Goal: Information Seeking & Learning: Learn about a topic

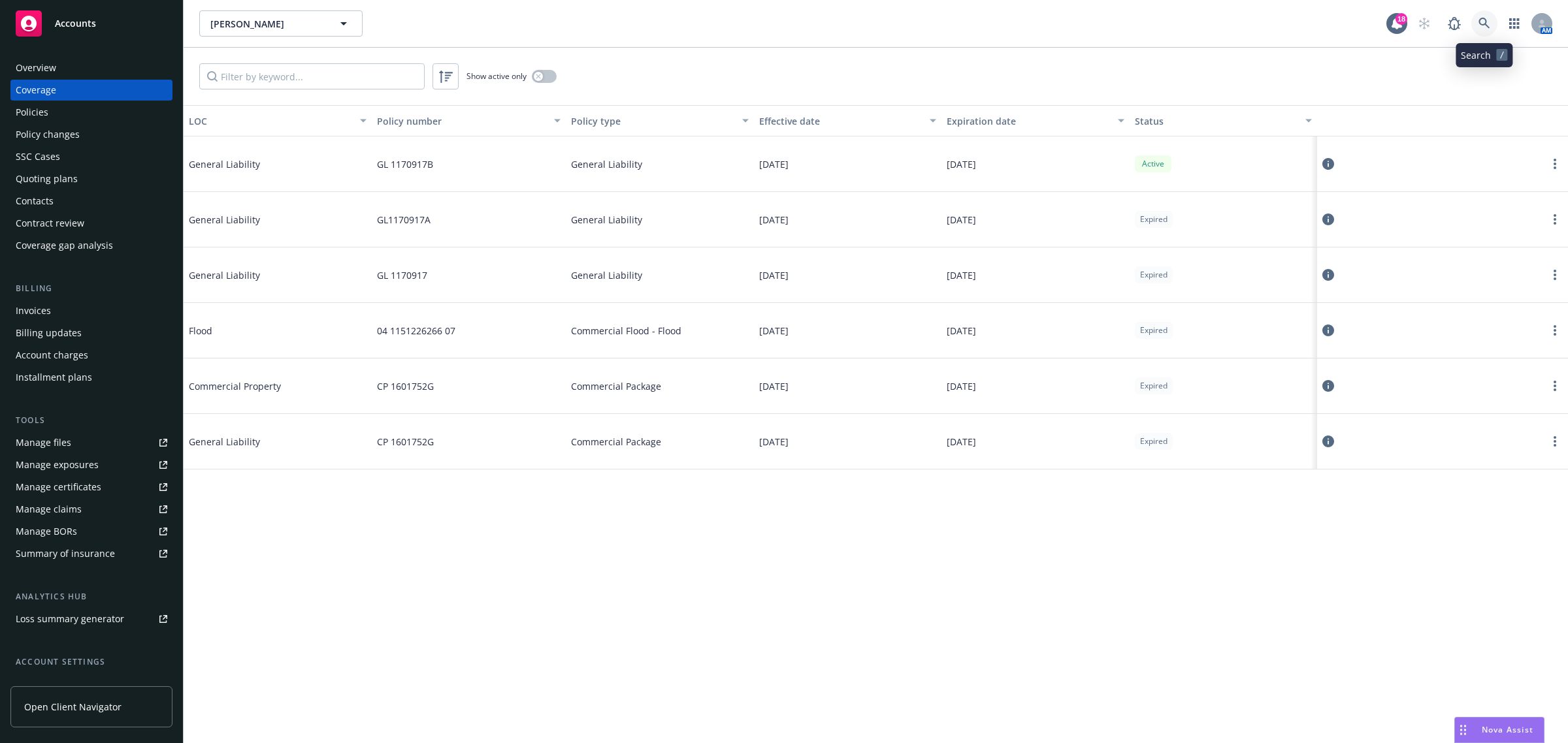
click at [1492, 20] on link at bounding box center [1484, 23] width 26 height 26
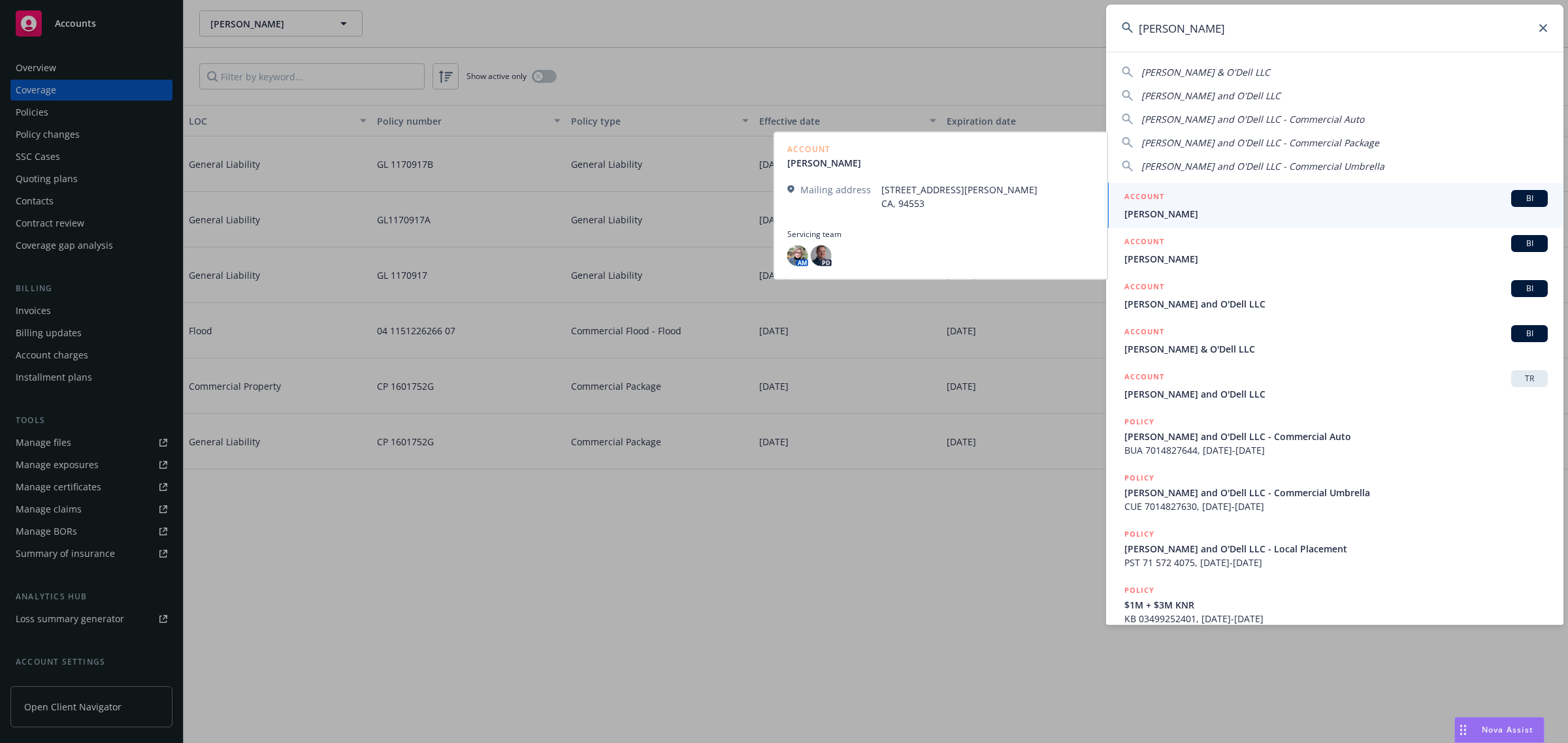
click at [1233, 71] on div "[PERSON_NAME] & O'Dell LLC" at bounding box center [1334, 72] width 426 height 14
type input "[PERSON_NAME] & O'Dell LLC"
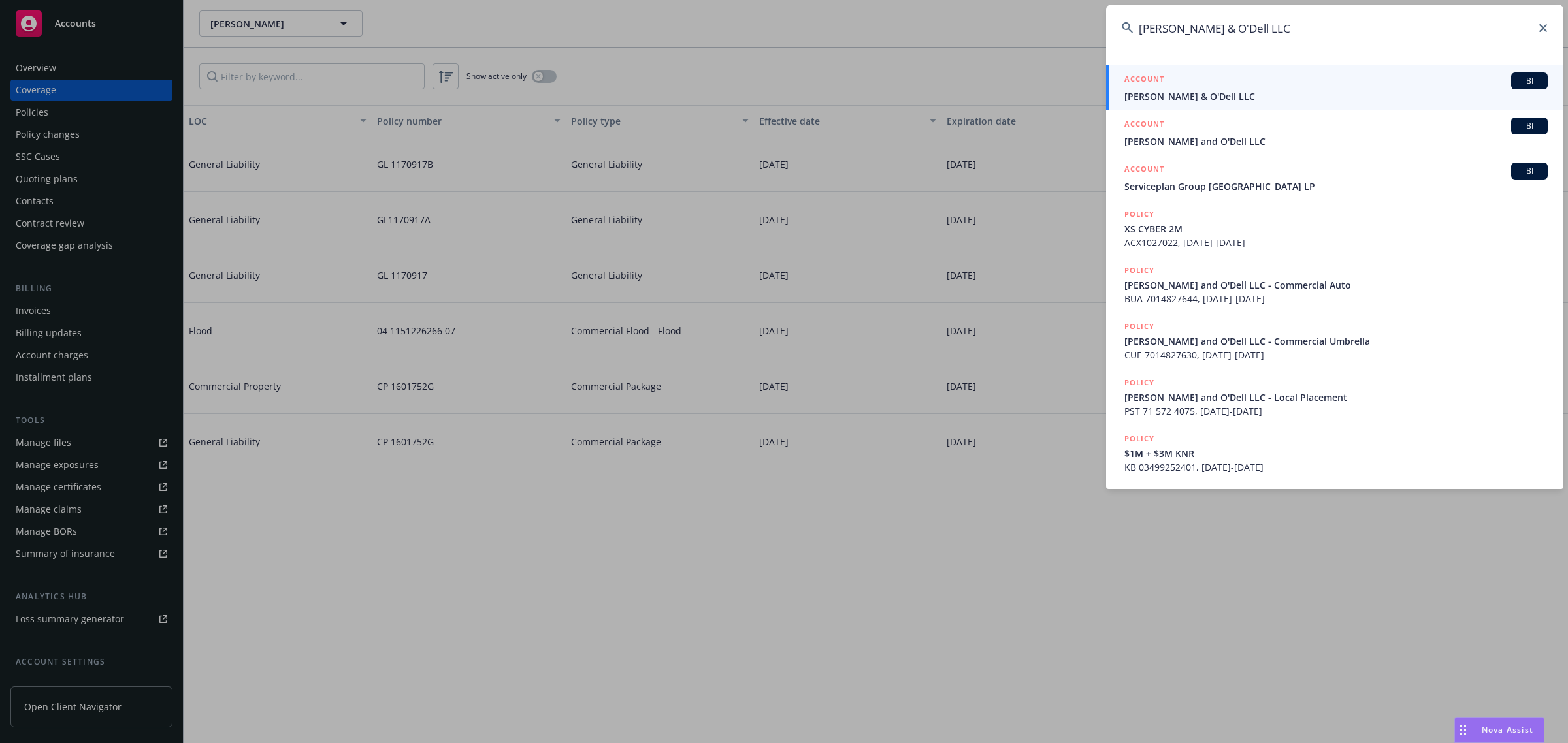
click at [1223, 95] on span "[PERSON_NAME] & O'Dell LLC" at bounding box center [1337, 97] width 424 height 14
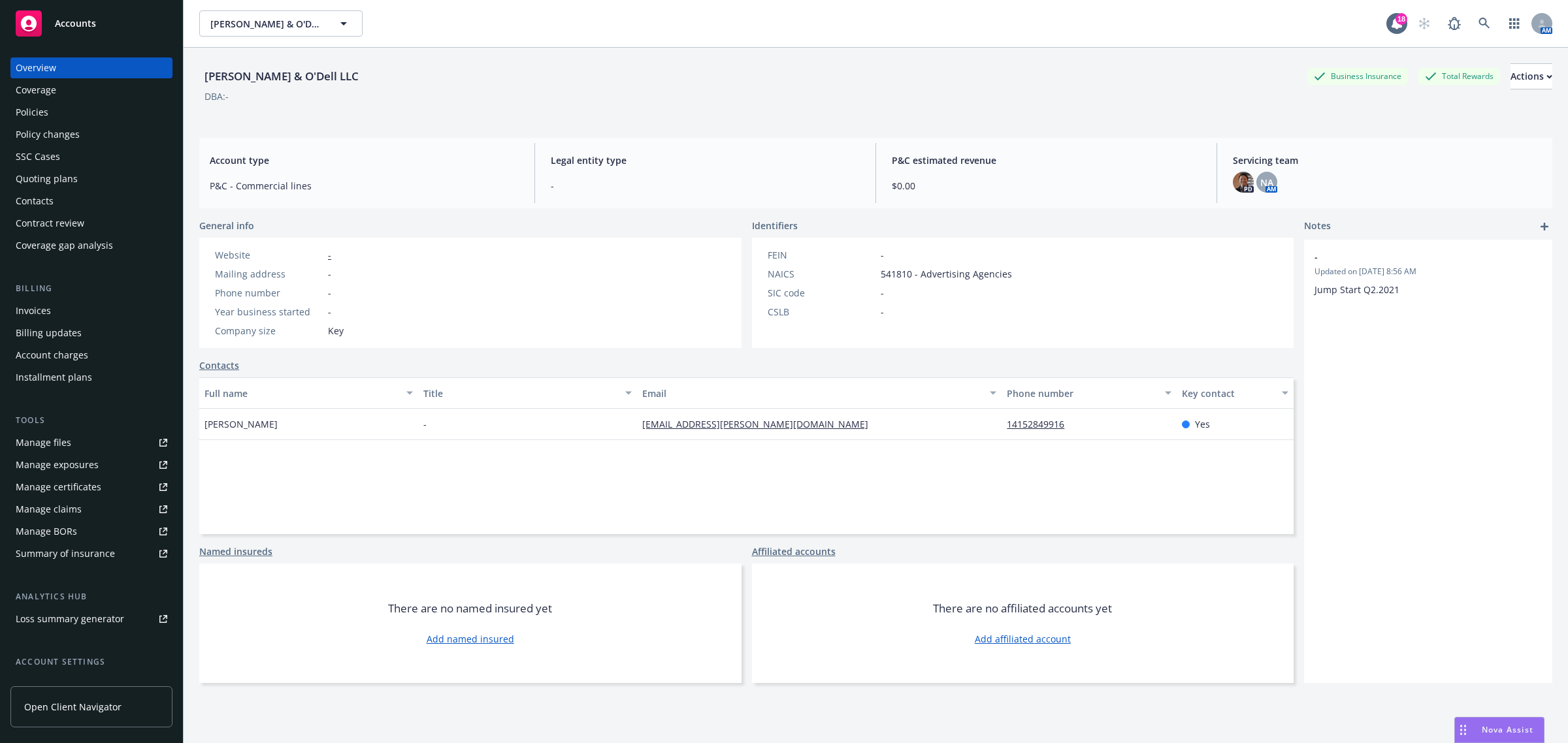
click at [37, 93] on div "Coverage" at bounding box center [36, 90] width 41 height 21
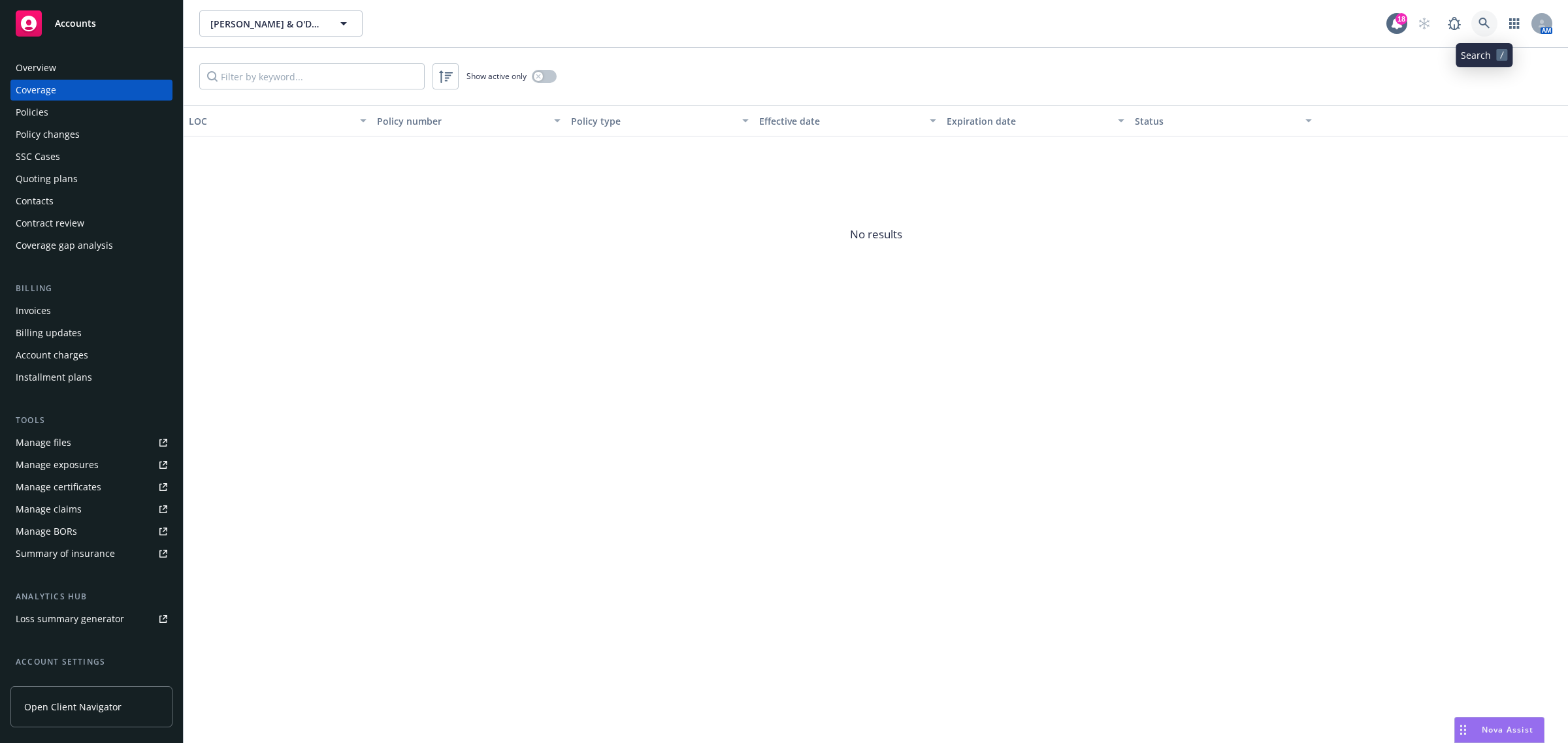
click at [1484, 20] on icon at bounding box center [1485, 23] width 12 height 12
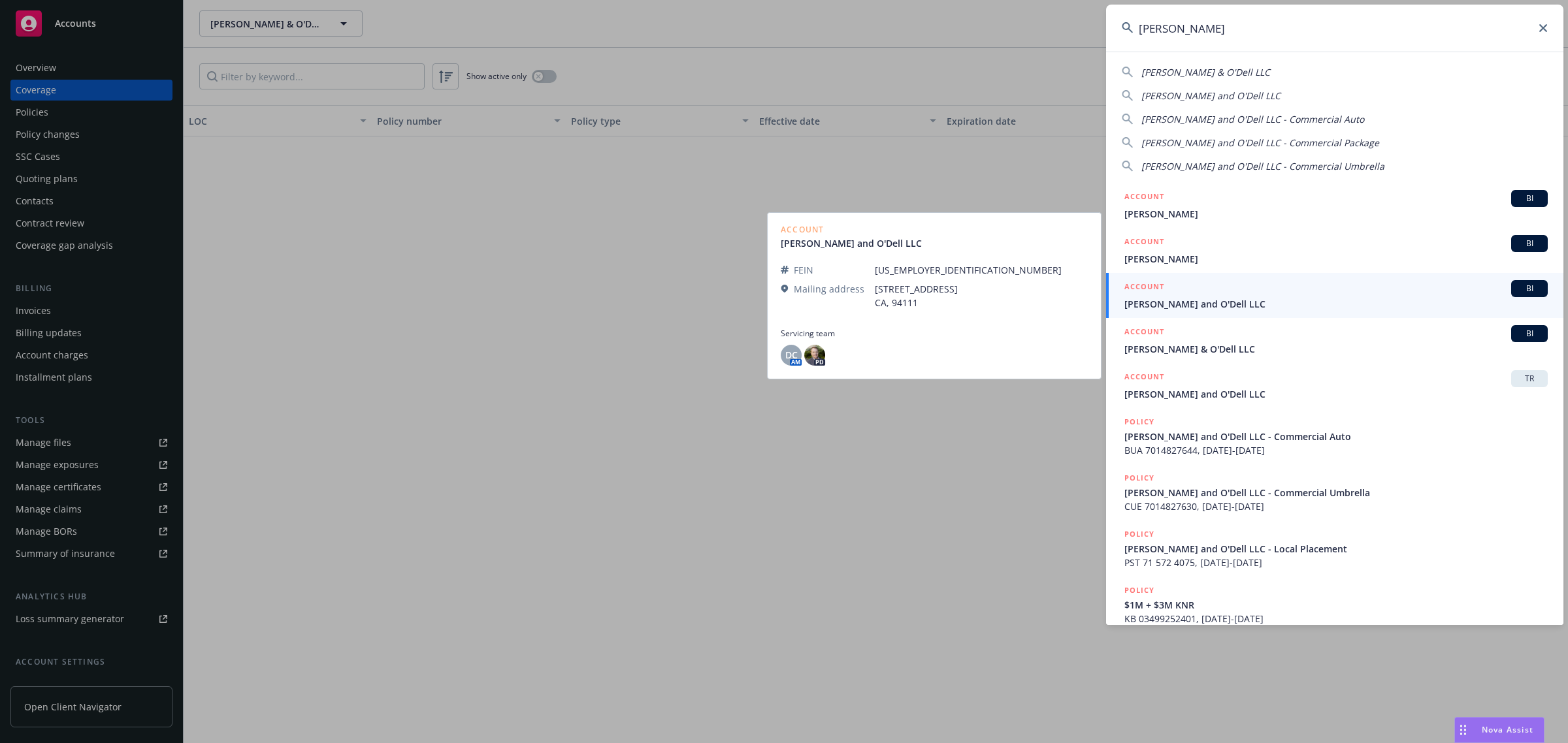
type input "[PERSON_NAME]"
click at [1225, 302] on span "[PERSON_NAME] and O'Dell LLC" at bounding box center [1337, 304] width 424 height 14
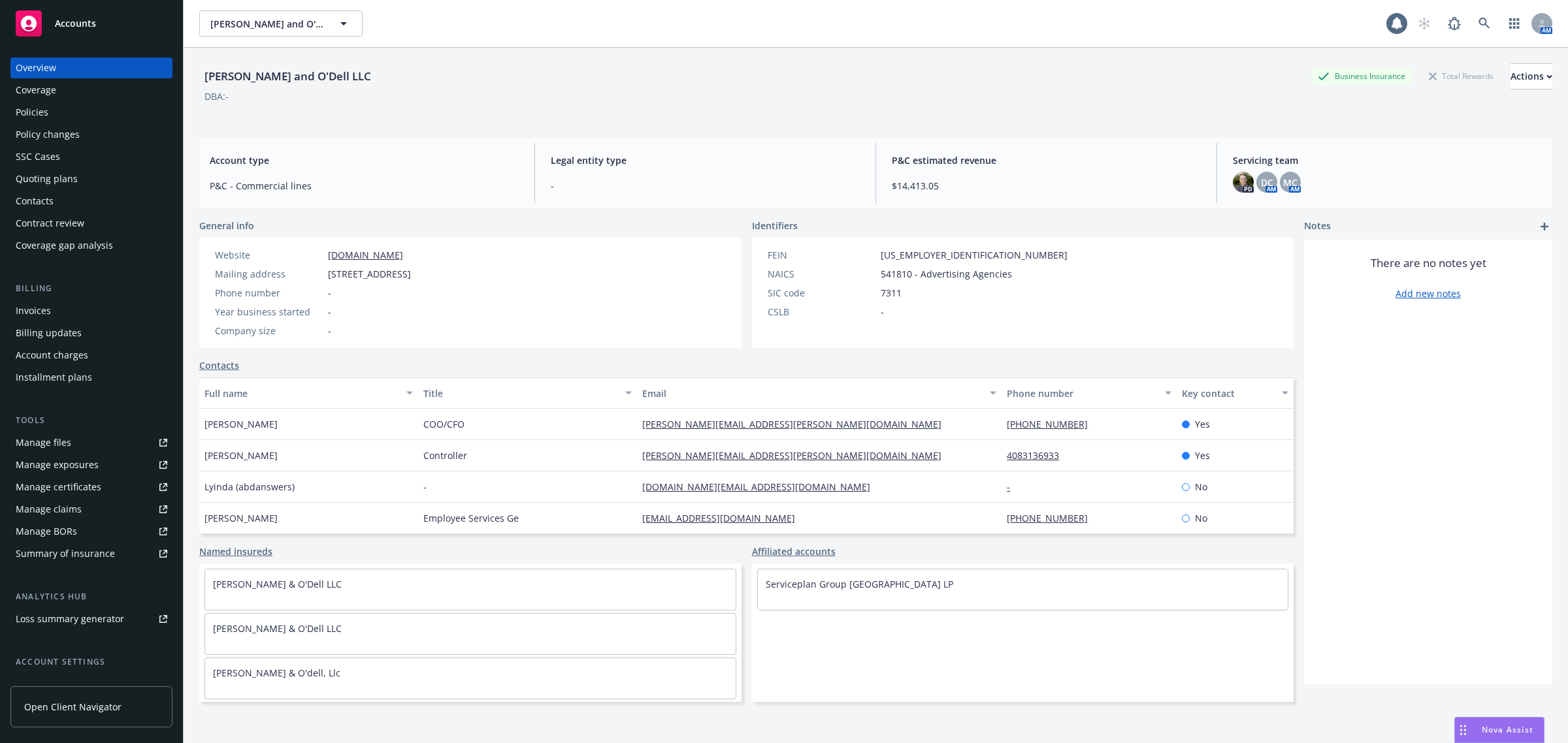
click at [60, 96] on div "Coverage" at bounding box center [91, 90] width 151 height 21
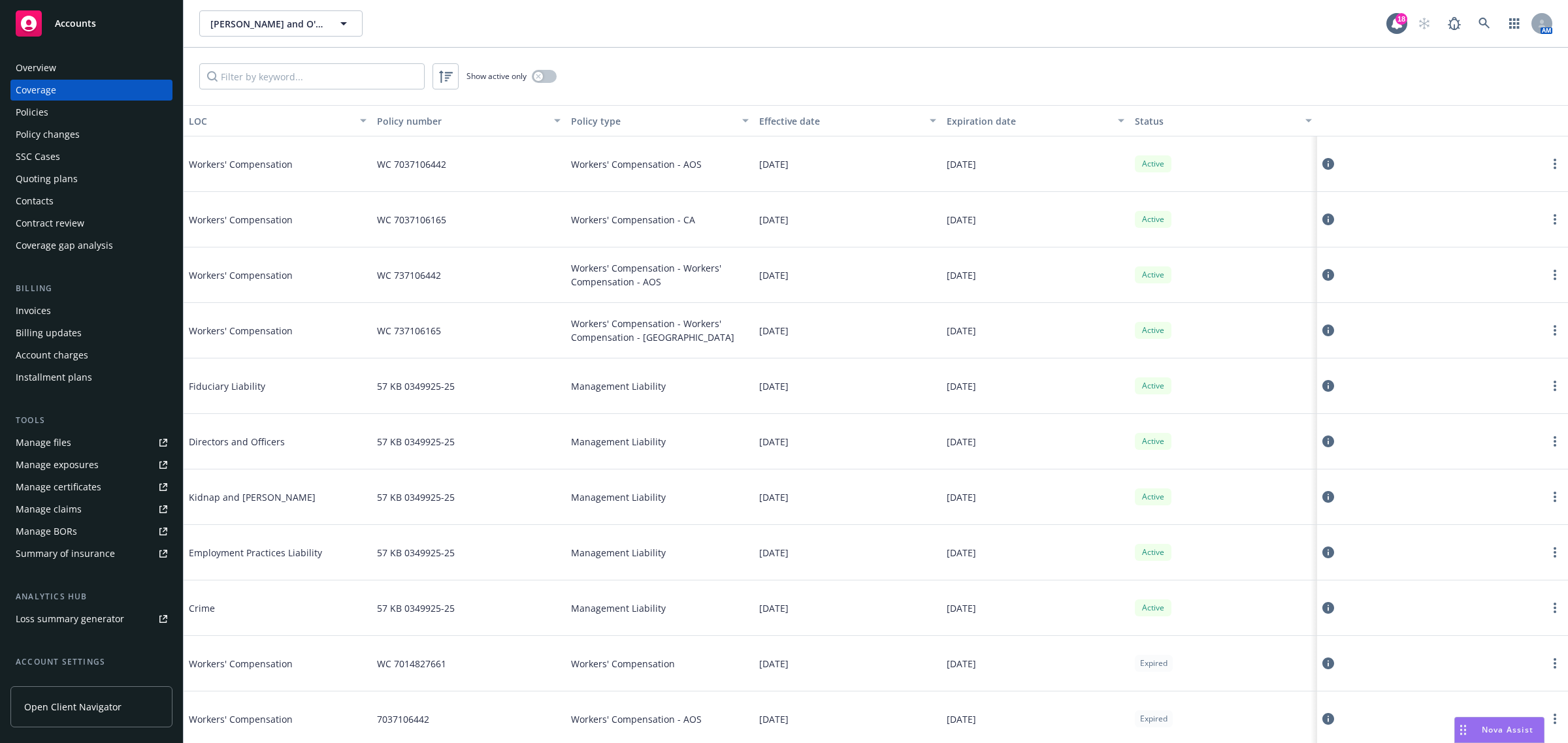
click at [67, 485] on div "Manage certificates" at bounding box center [58, 487] width 86 height 21
click at [72, 63] on div "Overview" at bounding box center [91, 68] width 151 height 21
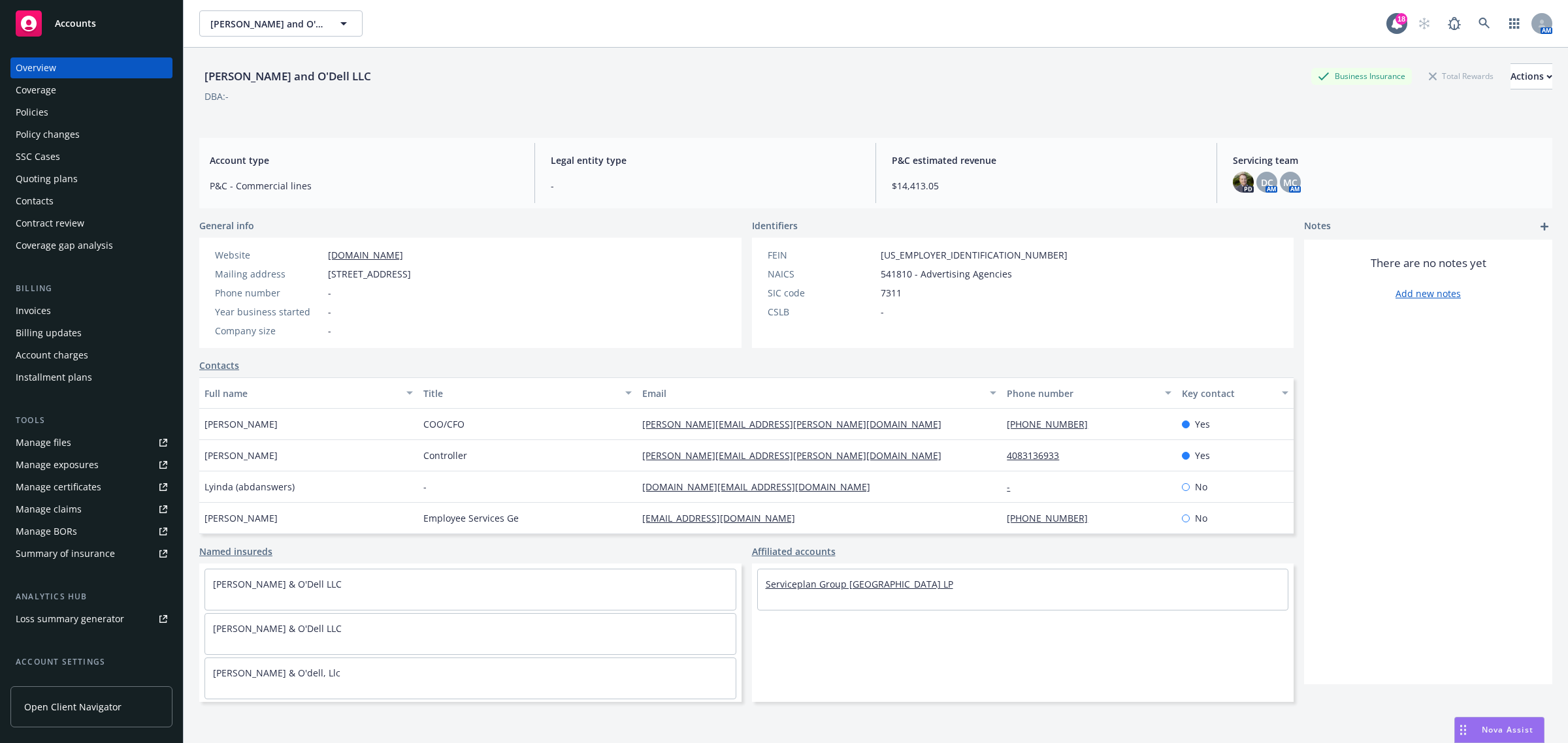
click at [802, 581] on link "Serviceplan Group [GEOGRAPHIC_DATA] LP" at bounding box center [859, 585] width 187 height 13
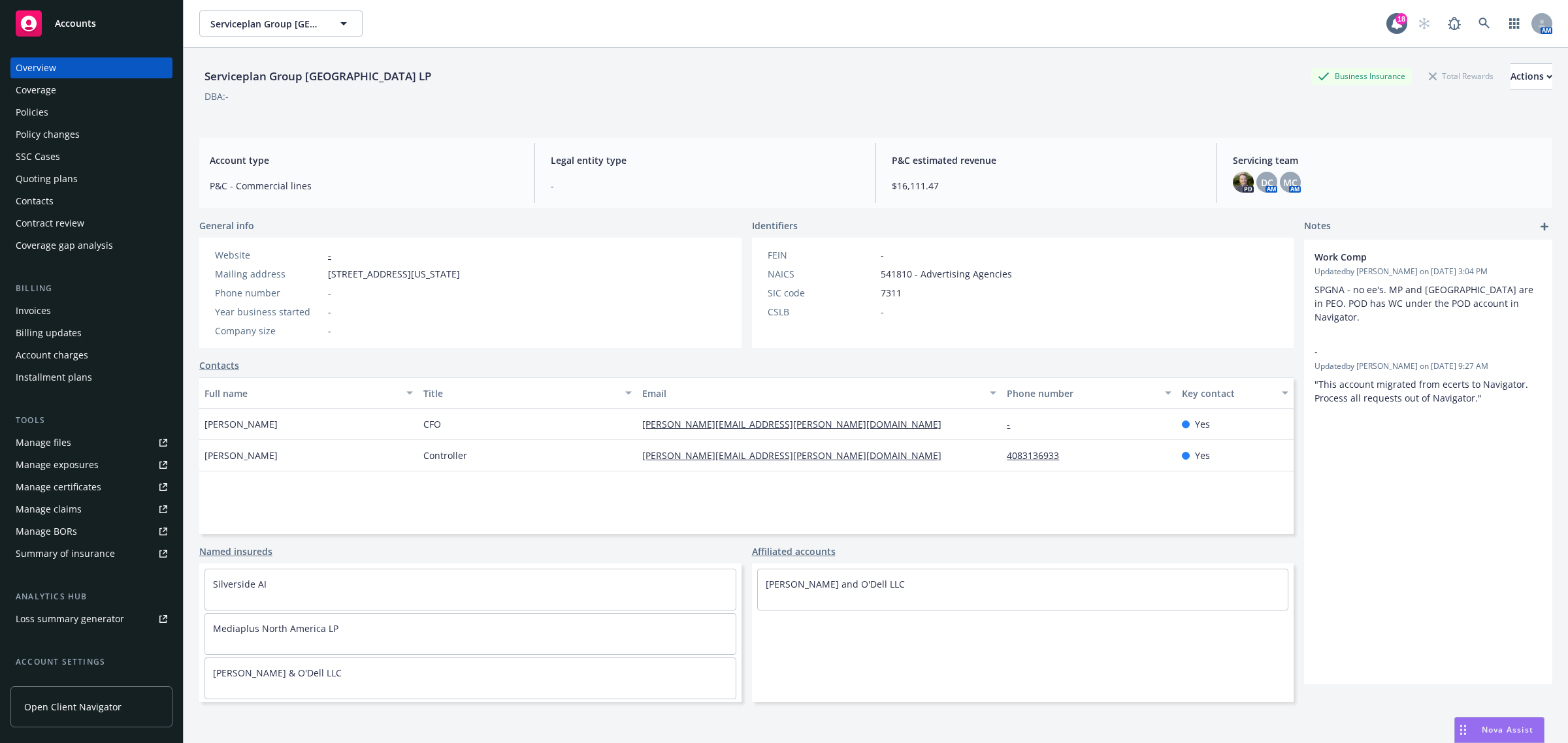
click at [76, 489] on div "Manage certificates" at bounding box center [58, 487] width 86 height 21
click at [76, 95] on div "Coverage" at bounding box center [91, 90] width 151 height 21
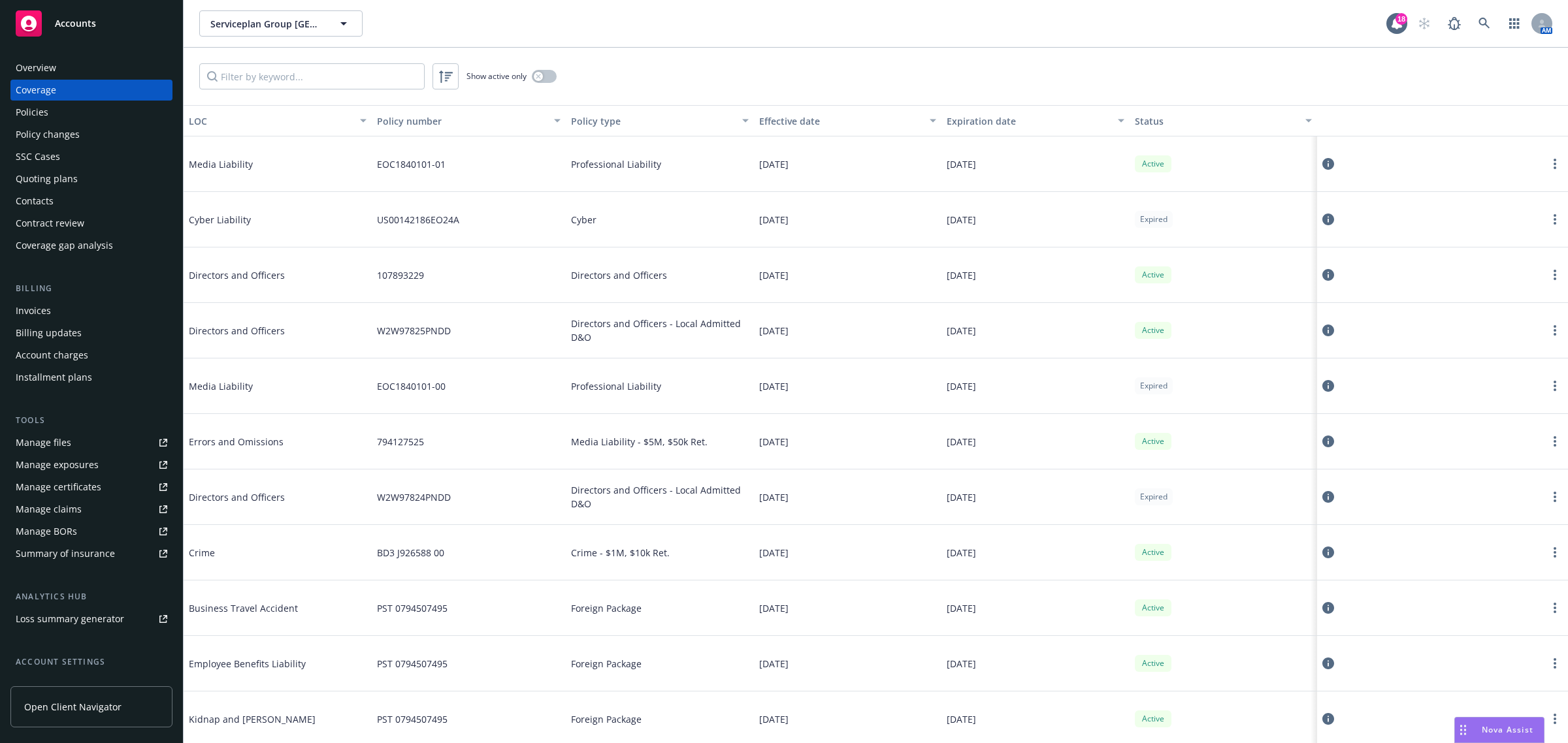
click at [83, 105] on div "Policies" at bounding box center [91, 112] width 151 height 21
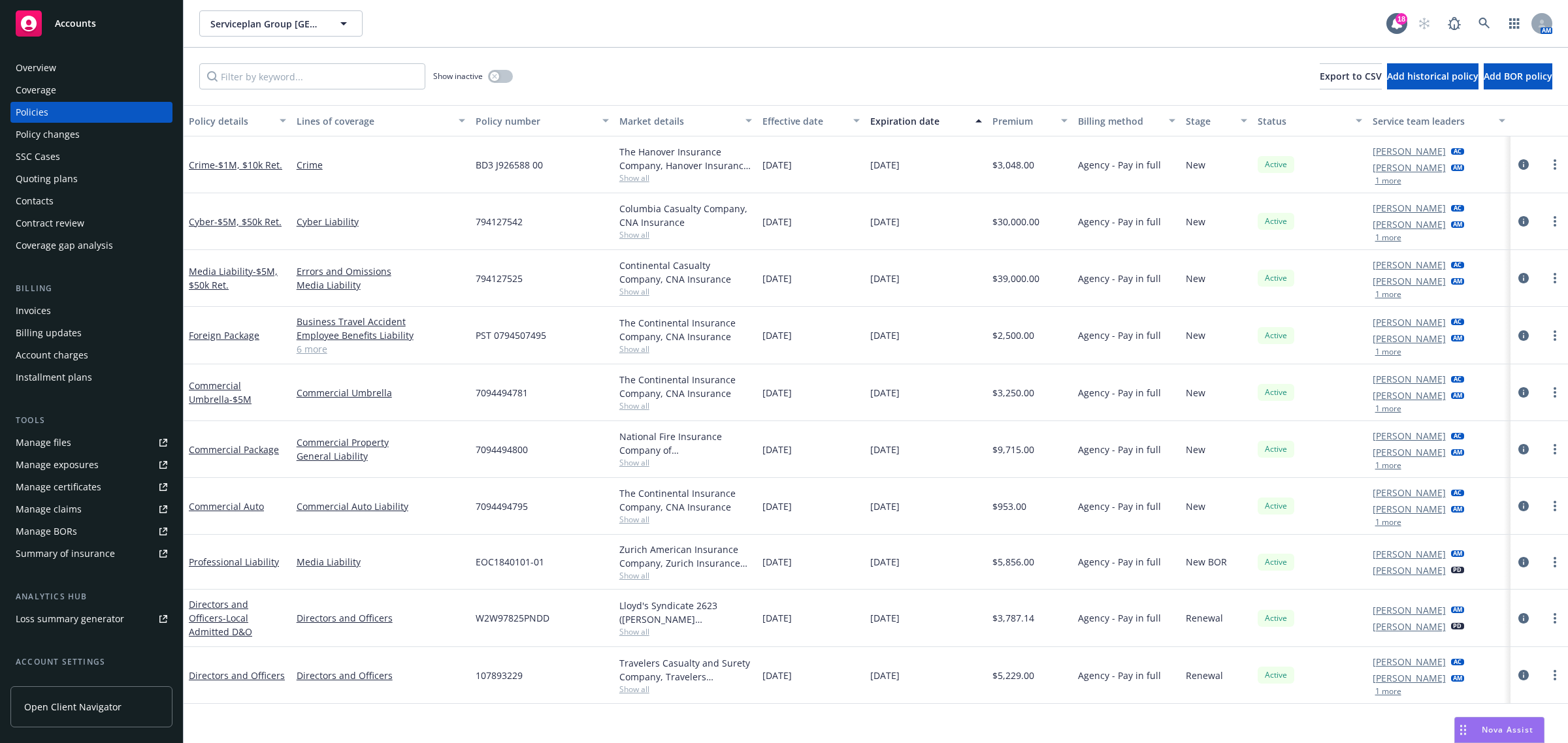
click at [81, 66] on div "Overview" at bounding box center [91, 68] width 151 height 21
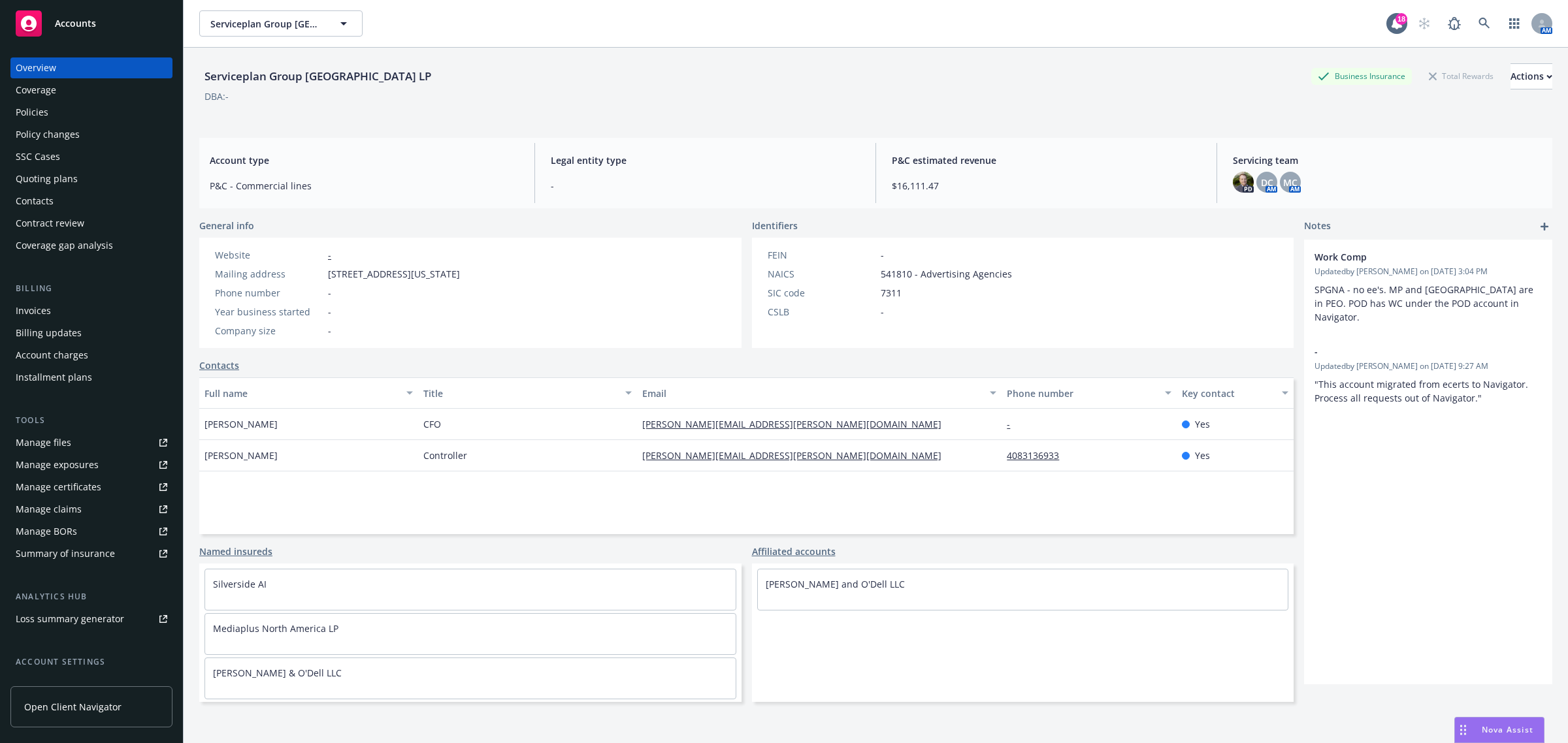
click at [65, 95] on div "Coverage" at bounding box center [91, 90] width 151 height 21
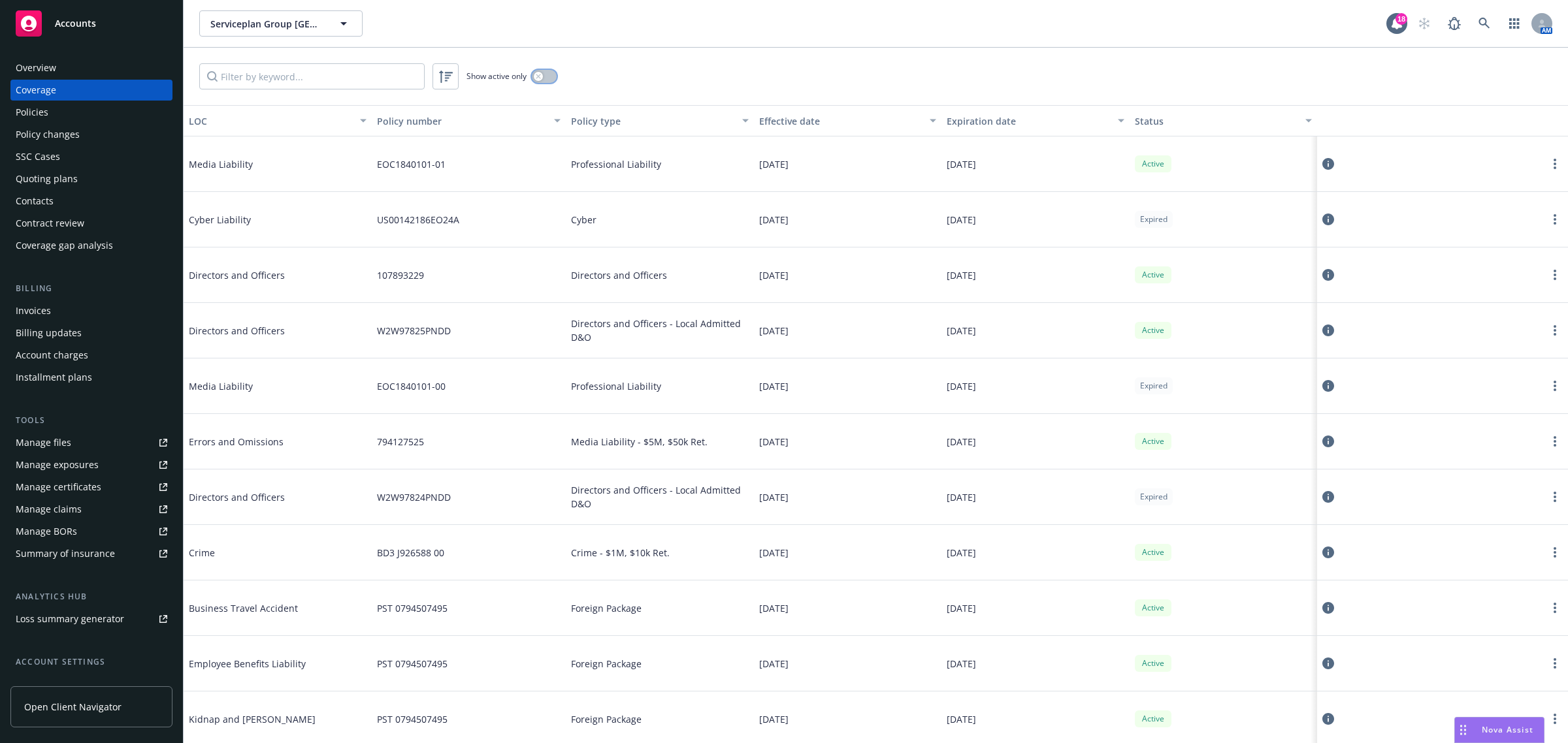
click at [557, 76] on button "button" at bounding box center [543, 76] width 25 height 13
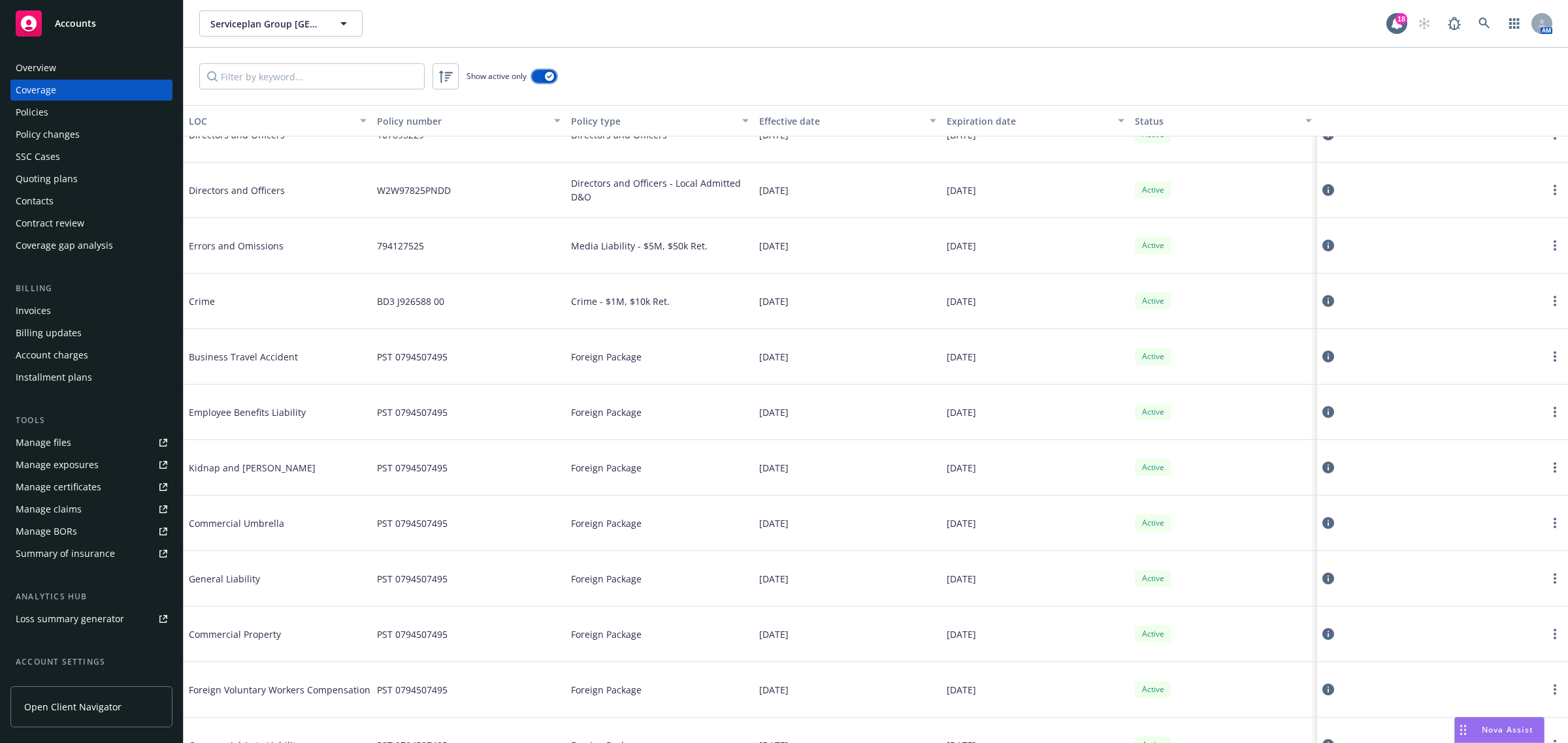
scroll to position [245, 0]
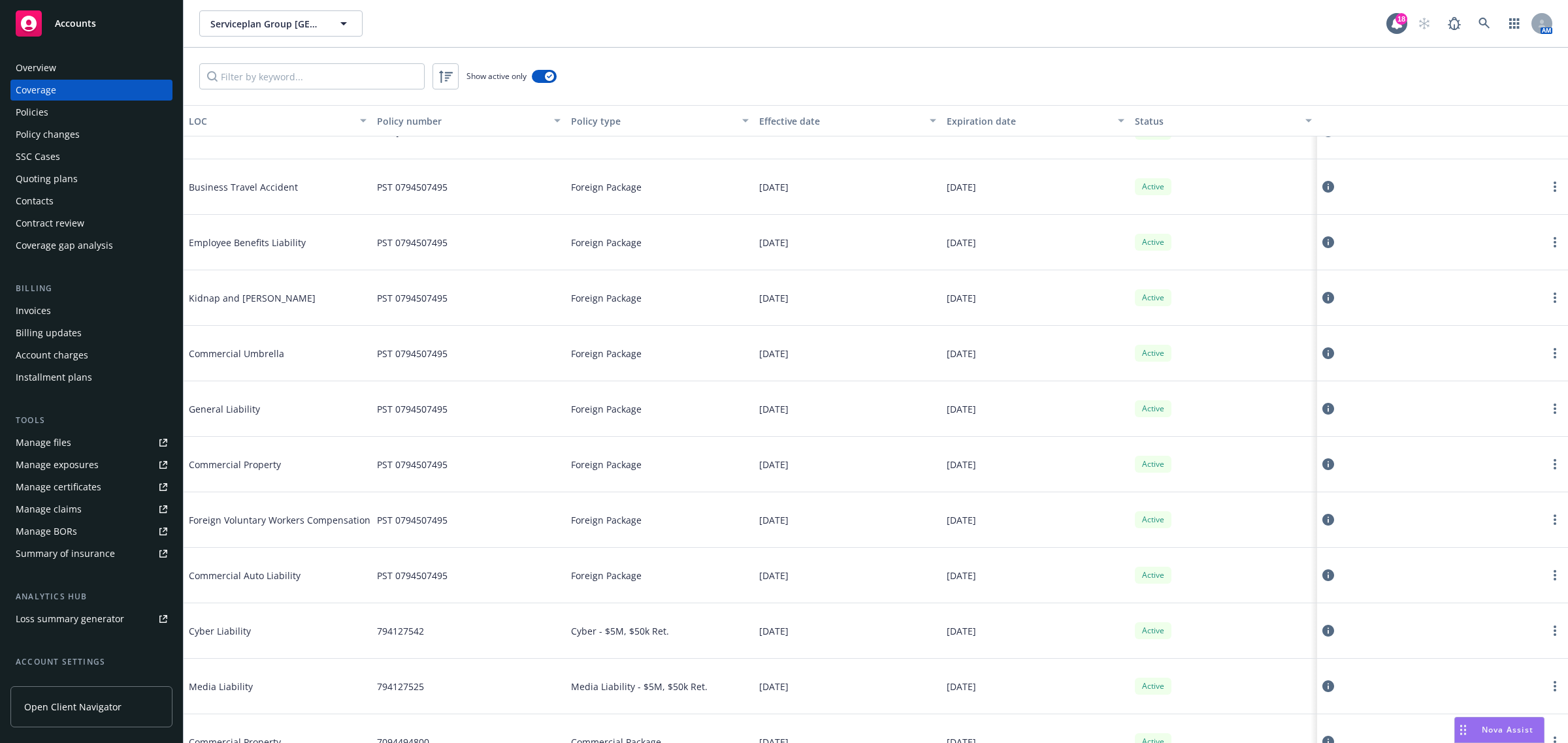
click at [431, 405] on span "PST 0794507495" at bounding box center [412, 409] width 71 height 14
drag, startPoint x: 403, startPoint y: 416, endPoint x: 441, endPoint y: 416, distance: 38.0
click at [441, 416] on span "PST 0794507495" at bounding box center [412, 409] width 71 height 14
click at [459, 422] on div "PST 0794507495" at bounding box center [468, 409] width 194 height 55
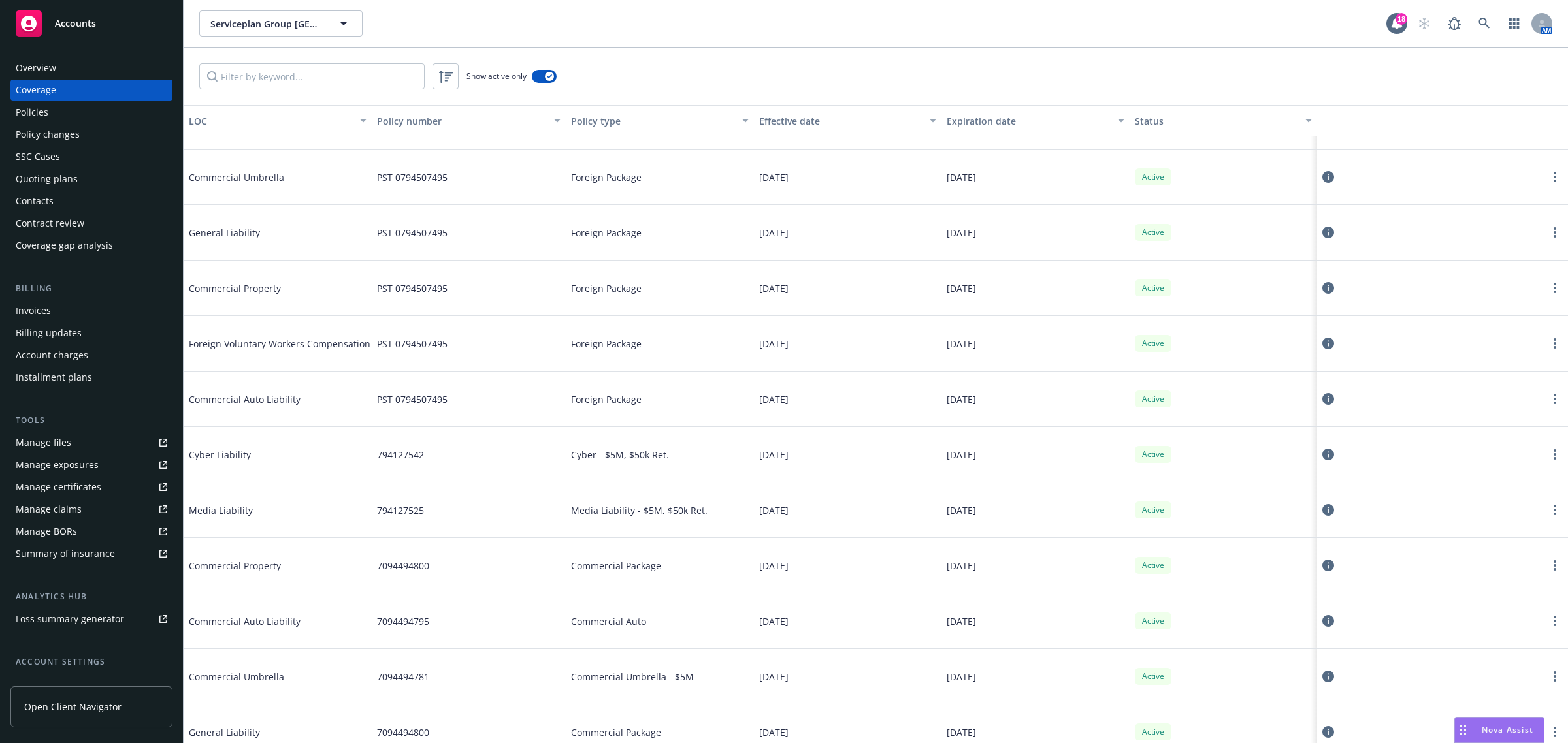
scroll to position [426, 0]
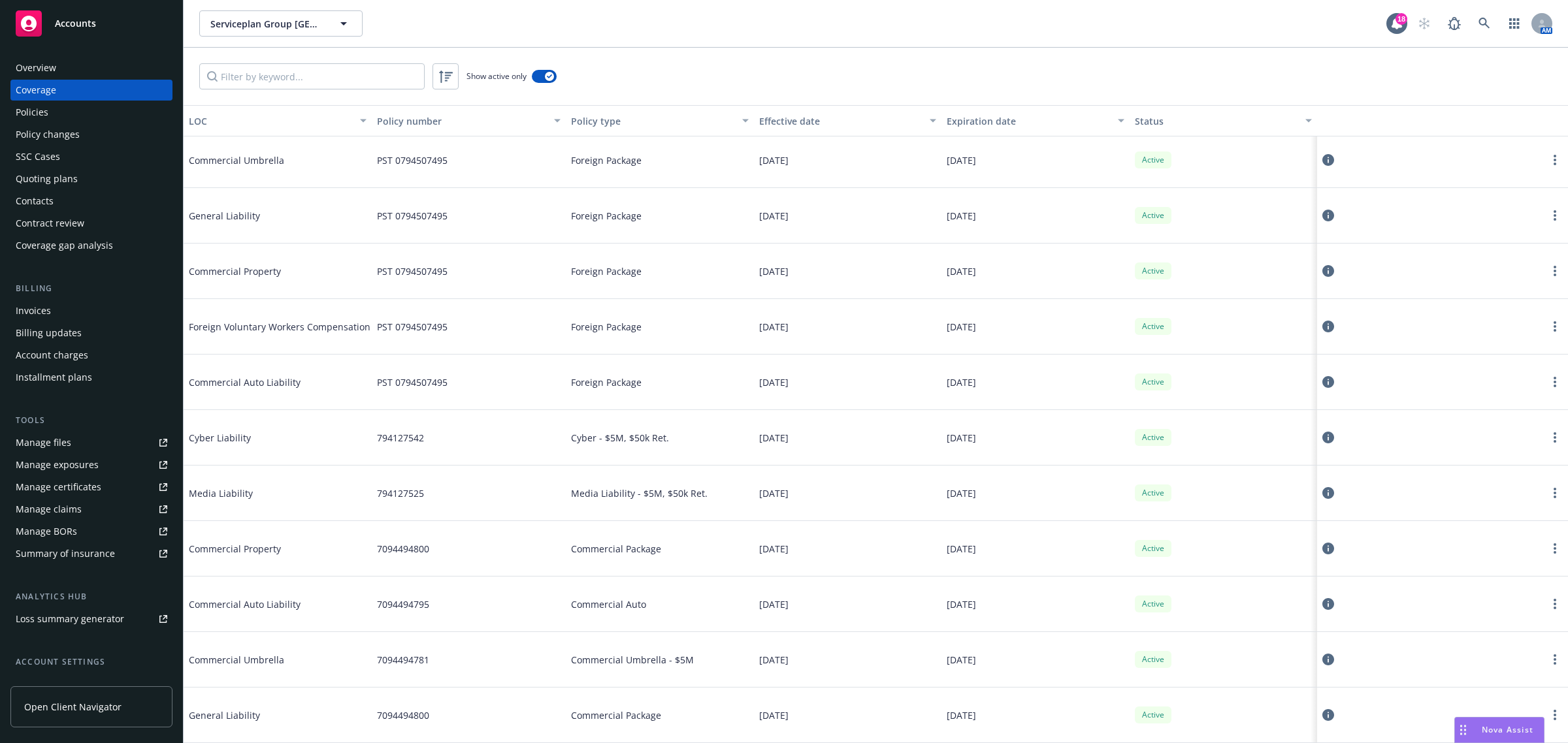
click at [492, 611] on div "7094494795" at bounding box center [468, 604] width 194 height 55
click at [457, 640] on div "7094494781" at bounding box center [468, 660] width 194 height 55
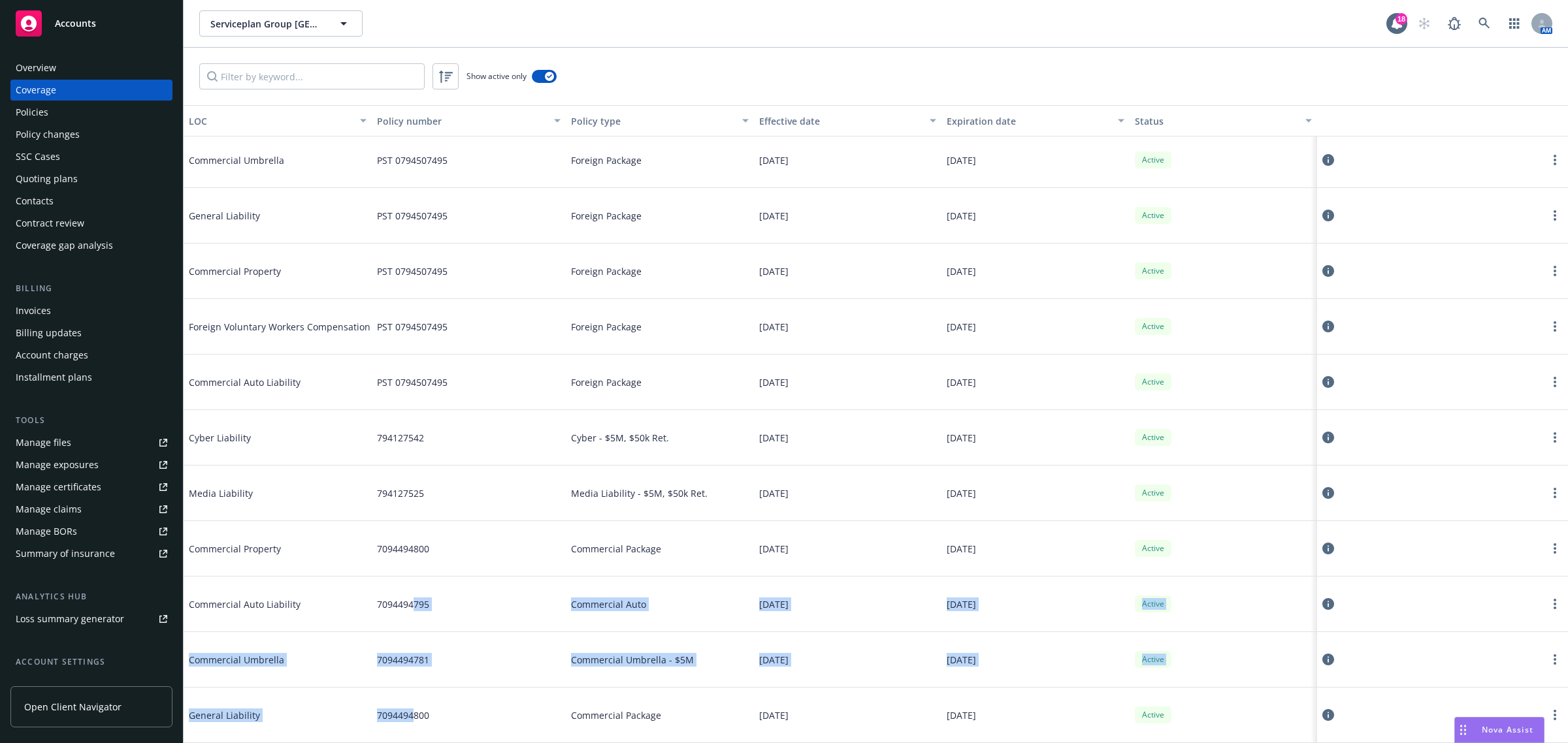
drag, startPoint x: 410, startPoint y: 622, endPoint x: 410, endPoint y: 693, distance: 71.0
click at [410, 693] on div "Kidnap and [PERSON_NAME] PST 0794507495 Foreign Package [DATE] [DATE] Active Co…" at bounding box center [876, 390] width 1384 height 627
click at [410, 713] on span "7094494800" at bounding box center [403, 716] width 53 height 14
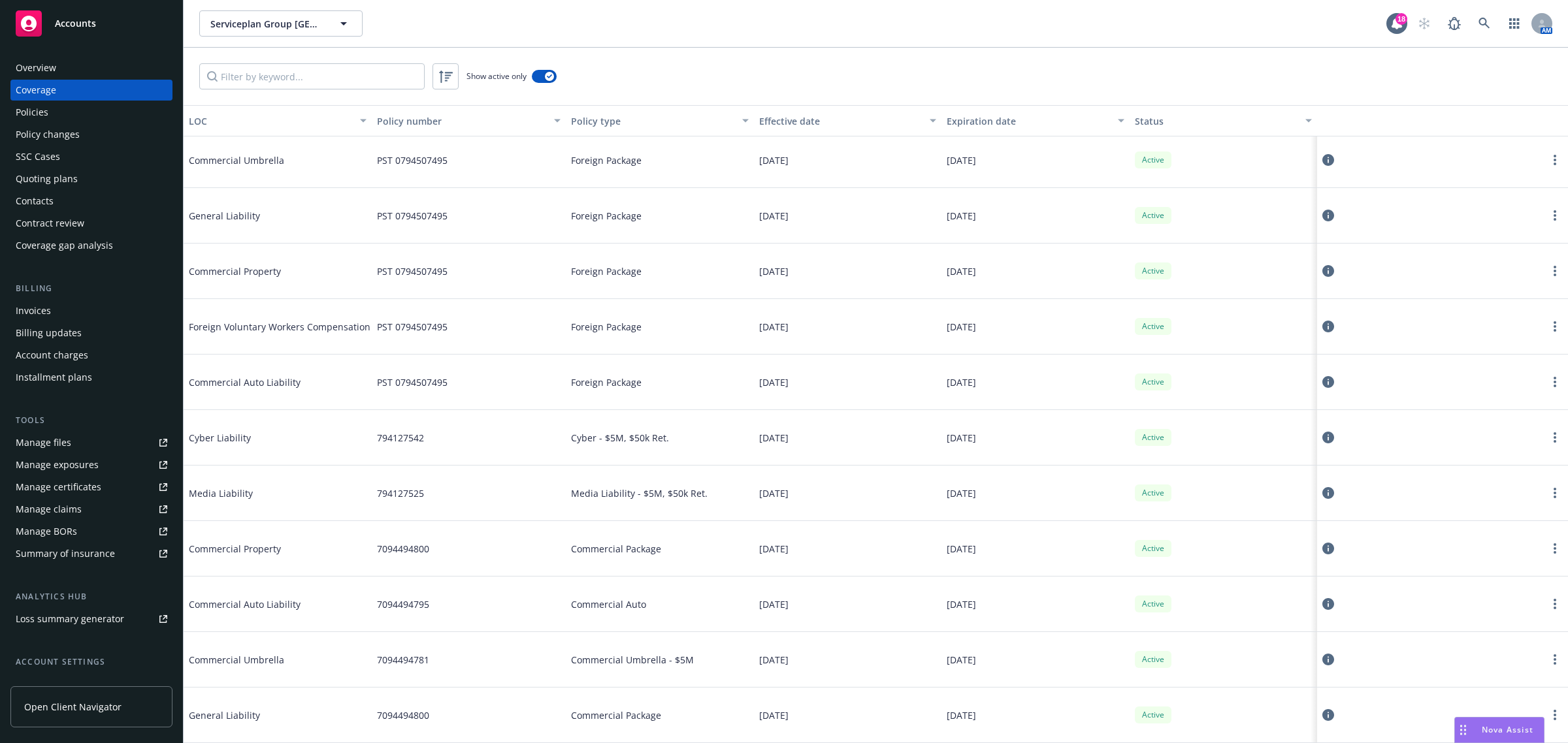
click at [388, 718] on span "7094494800" at bounding box center [403, 716] width 53 height 14
drag, startPoint x: 374, startPoint y: 715, endPoint x: 435, endPoint y: 716, distance: 61.0
click at [435, 716] on div "7094494800" at bounding box center [468, 715] width 194 height 55
click at [438, 716] on div "7094494800" at bounding box center [468, 715] width 194 height 55
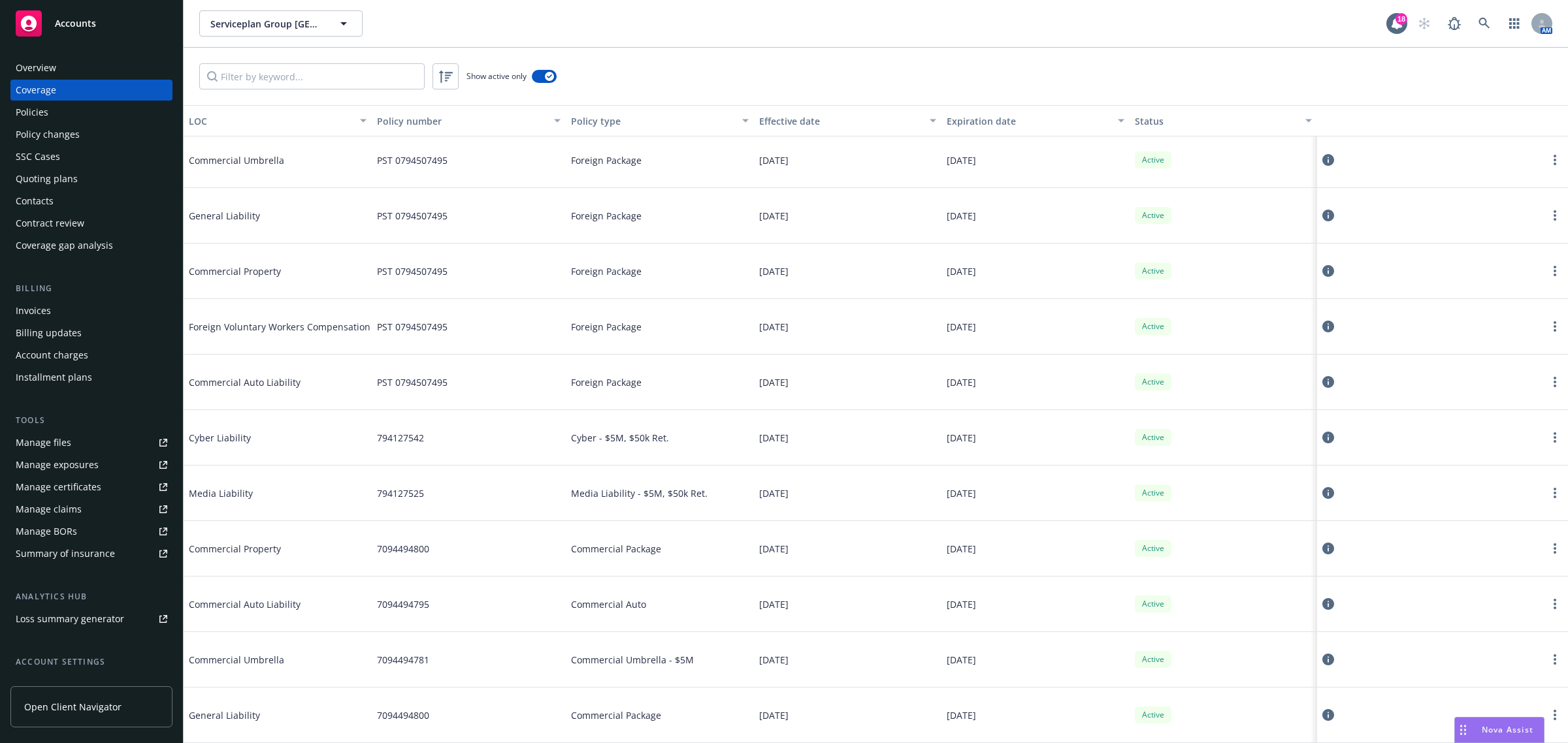
click at [442, 666] on div "7094494781" at bounding box center [468, 660] width 194 height 55
drag, startPoint x: 435, startPoint y: 660, endPoint x: 393, endPoint y: 625, distance: 54.7
click at [372, 669] on div "7094494781" at bounding box center [468, 660] width 194 height 55
click at [393, 625] on div "7094494795" at bounding box center [468, 604] width 194 height 55
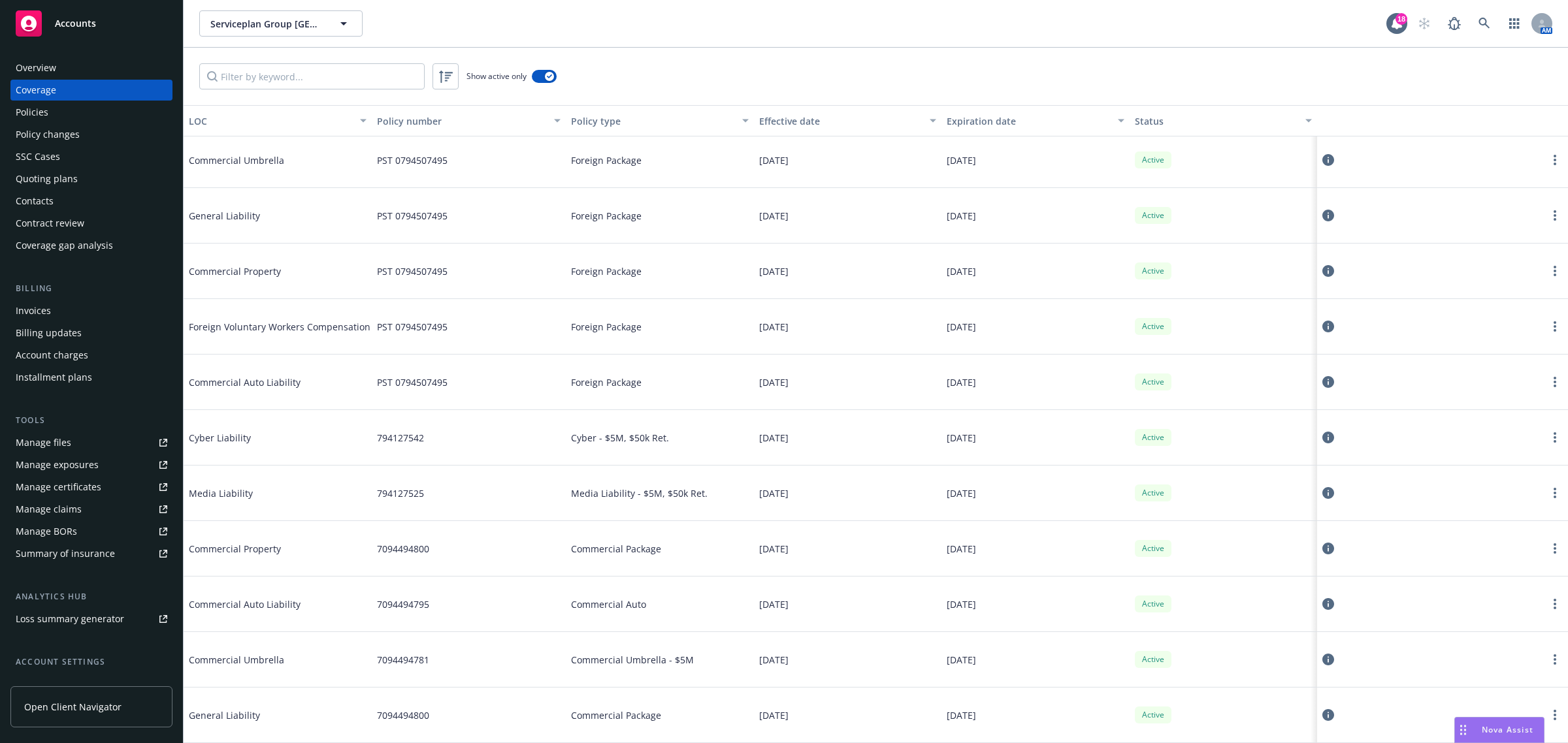
click at [398, 619] on div "7094494795" at bounding box center [468, 604] width 194 height 55
drag, startPoint x: 435, startPoint y: 615, endPoint x: 390, endPoint y: 615, distance: 45.0
click at [390, 615] on div "7094494795" at bounding box center [468, 604] width 194 height 55
click at [403, 630] on div "7094494795" at bounding box center [468, 604] width 194 height 55
click at [422, 557] on div "7094494800" at bounding box center [468, 549] width 194 height 55
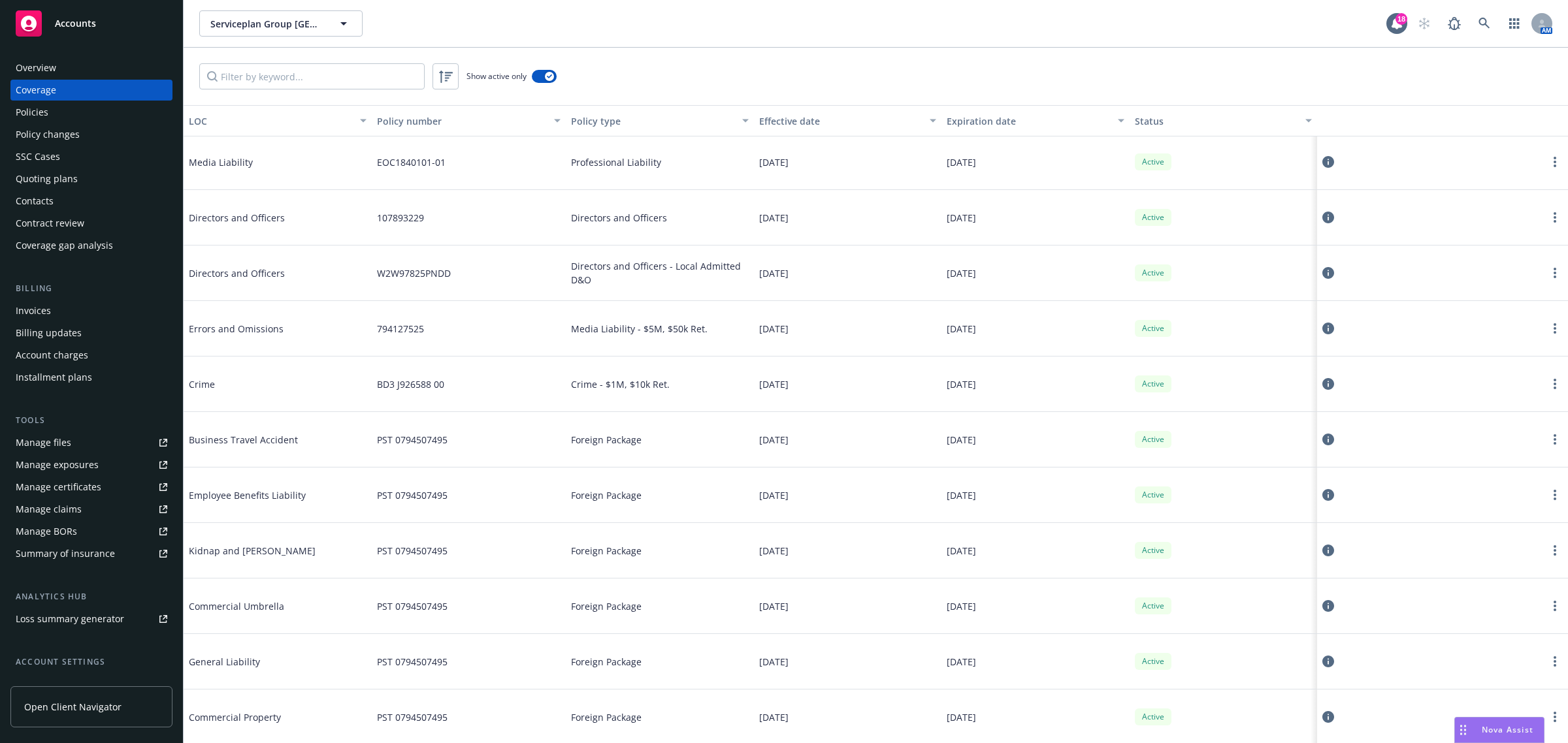
scroll to position [0, 0]
click at [387, 73] on input "Filter by keyword..." at bounding box center [311, 76] width 225 height 26
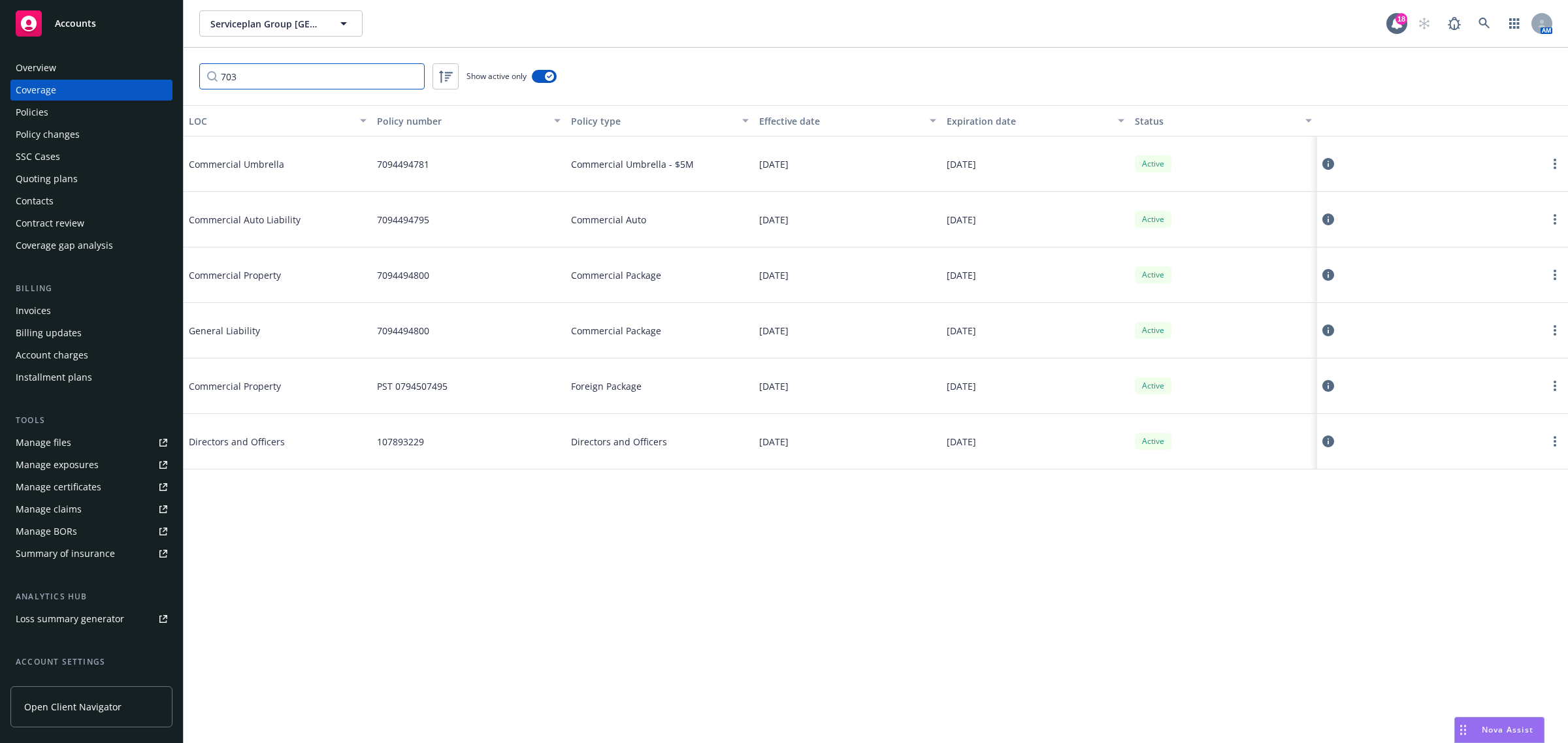
type input "7037"
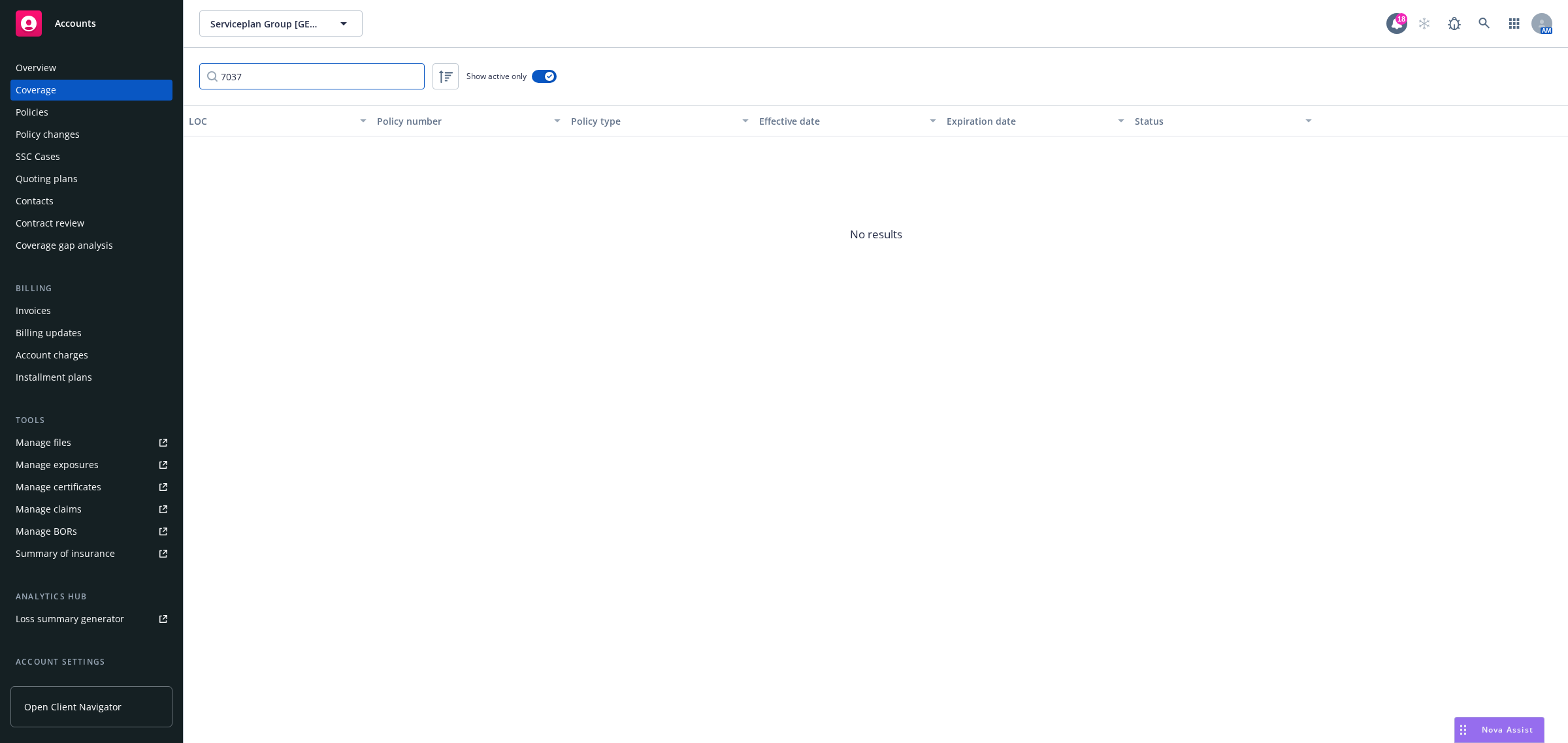
click at [410, 76] on input "7037" at bounding box center [311, 76] width 225 height 26
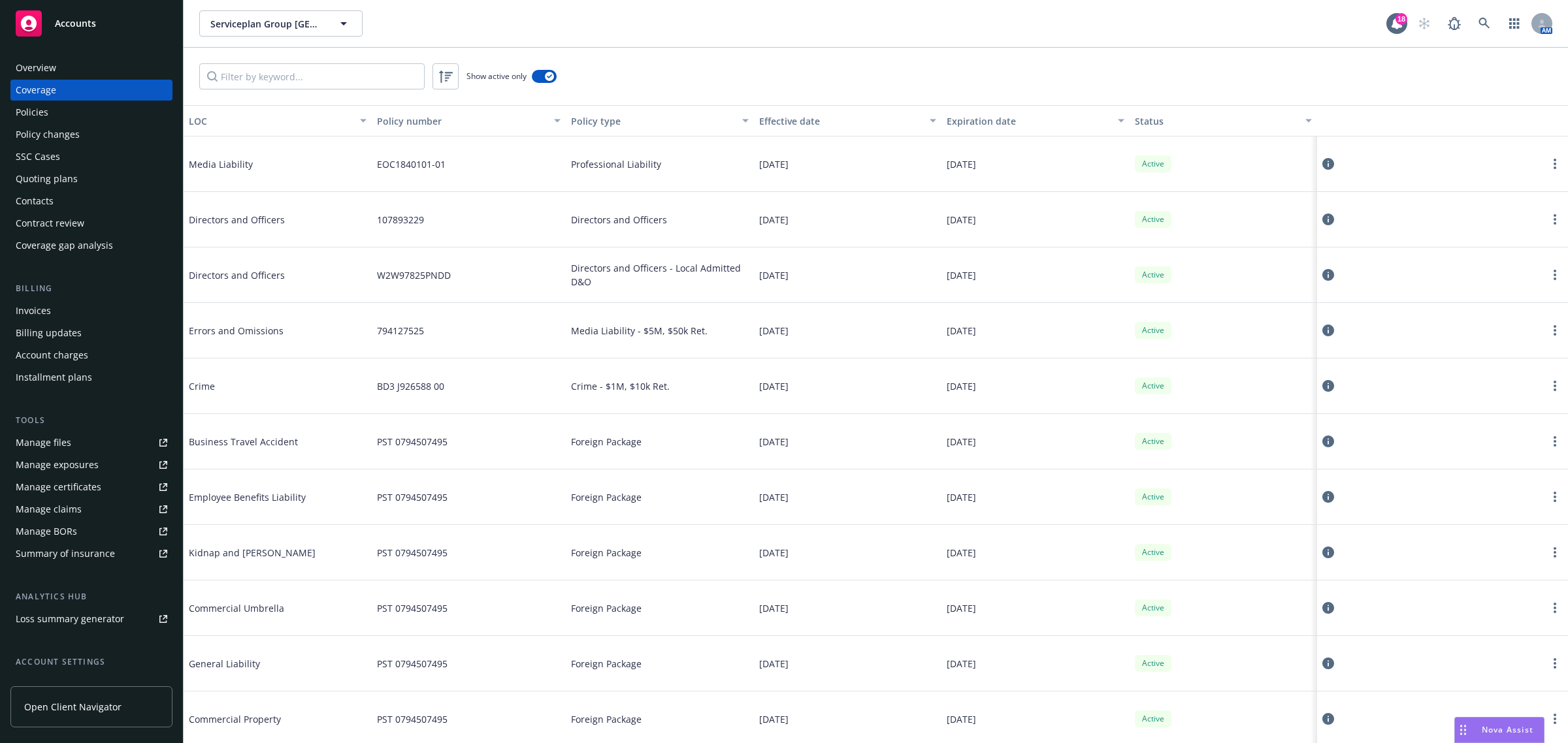
click at [592, 554] on span "Foreign Package" at bounding box center [606, 553] width 71 height 14
click at [75, 69] on div "Overview" at bounding box center [91, 68] width 151 height 21
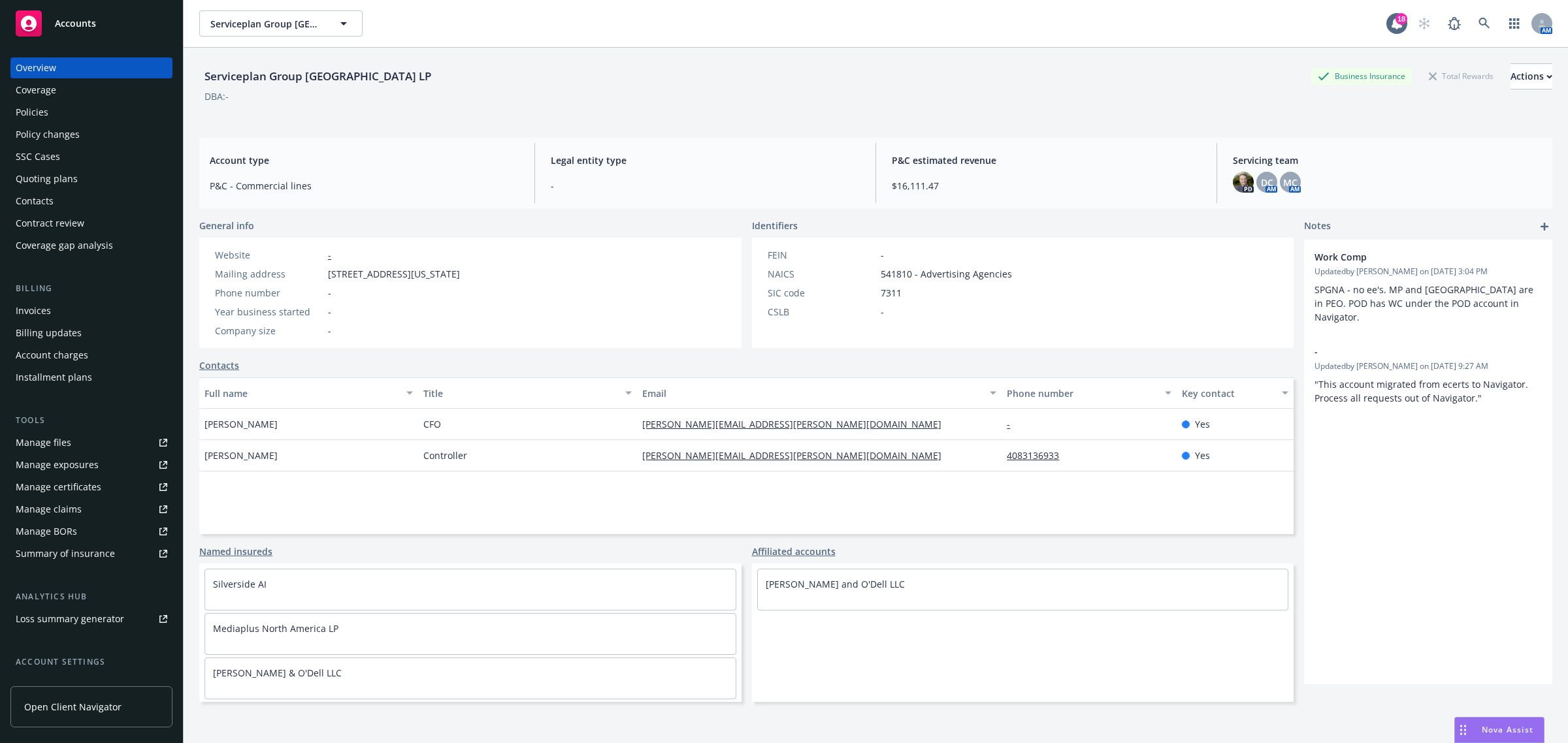
scroll to position [46, 0]
click at [243, 627] on link "[PERSON_NAME] & O'Dell LLC" at bounding box center [278, 627] width 129 height 13
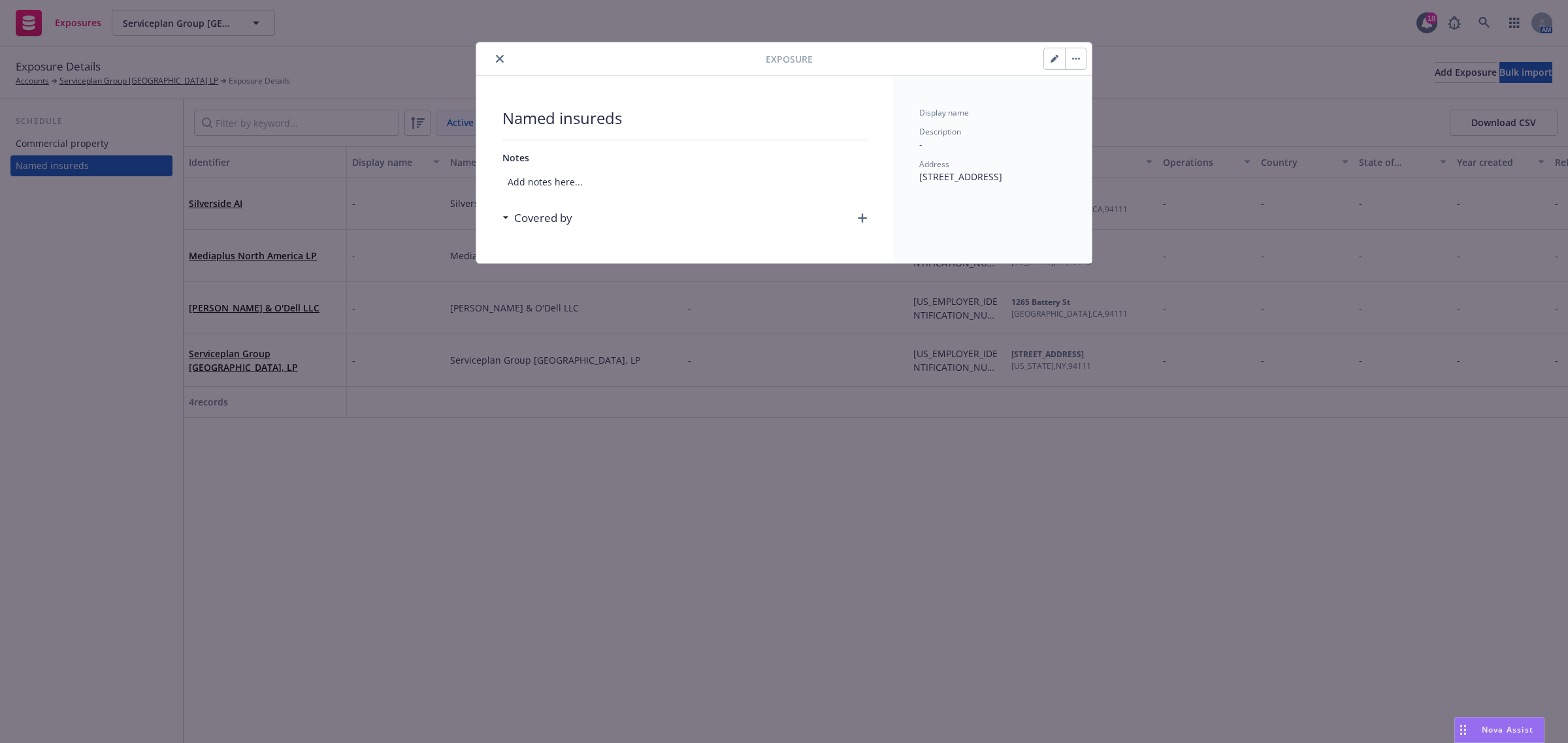
click at [502, 59] on icon "close" at bounding box center [499, 58] width 8 height 8
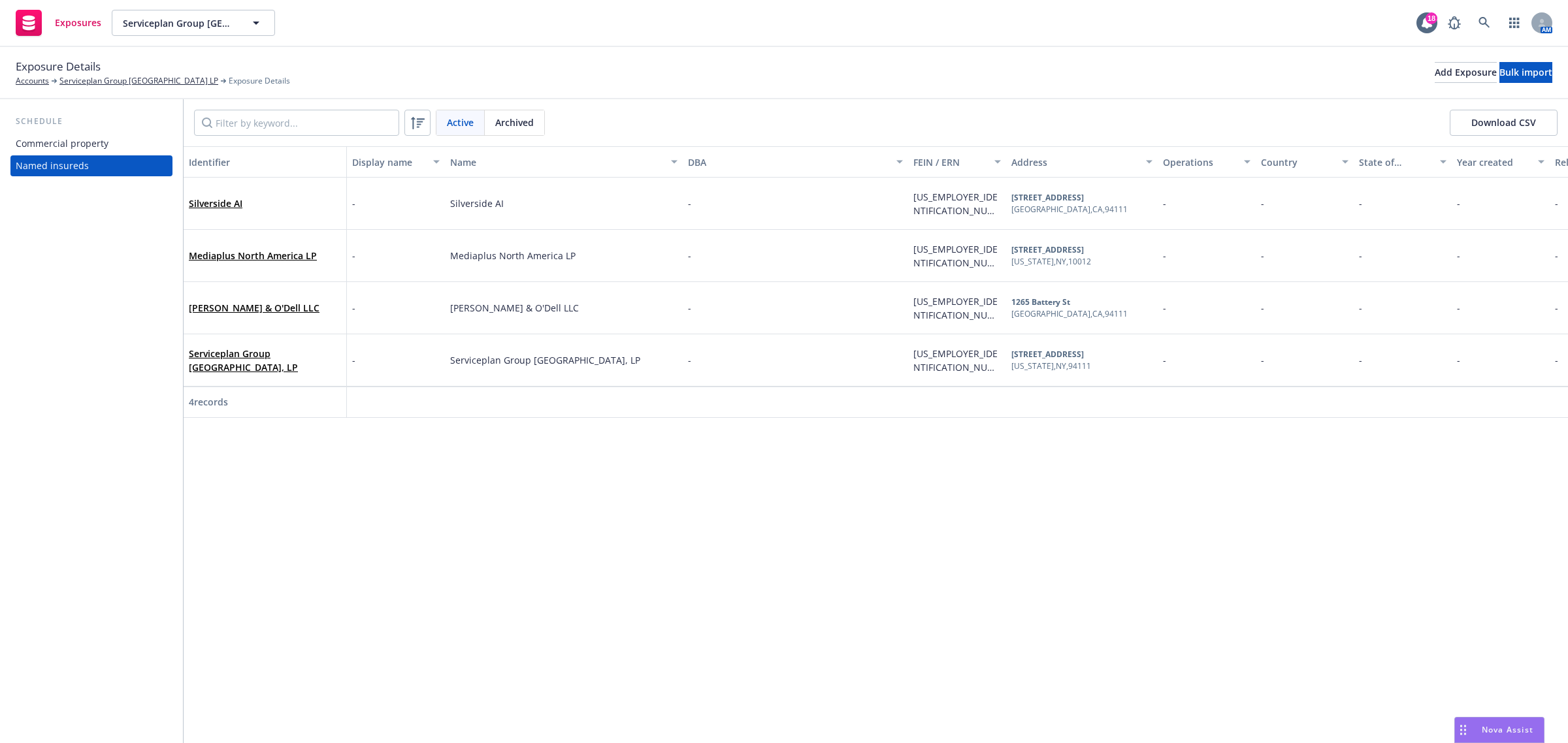
click at [223, 571] on div "Identifier Display name Name DBA FEIN / ERN Address Operations Country State of…" at bounding box center [876, 445] width 1384 height 597
click at [255, 569] on div "Identifier Display name Name DBA FEIN / ERN Address Operations Country State of…" at bounding box center [876, 445] width 1384 height 597
click at [360, 533] on div "Identifier Display name Name DBA FEIN / ERN Address Operations Country State of…" at bounding box center [876, 445] width 1384 height 597
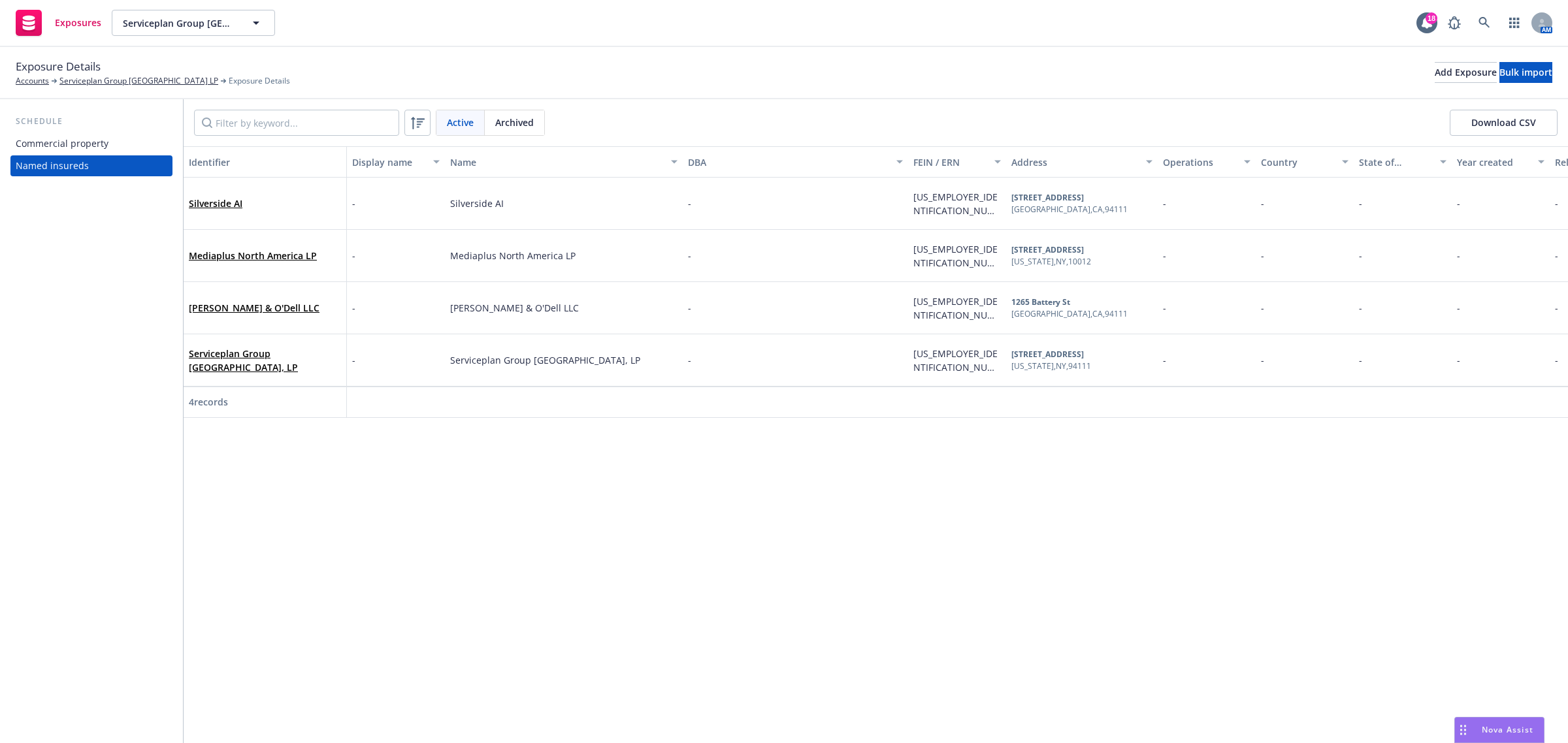
click at [128, 72] on div "Exposure Details Accounts Serviceplan Group [GEOGRAPHIC_DATA] LP Exposure Detai…" at bounding box center [152, 72] width 274 height 29
click at [128, 75] on link "Serviceplan Group [GEOGRAPHIC_DATA] LP" at bounding box center [139, 81] width 158 height 12
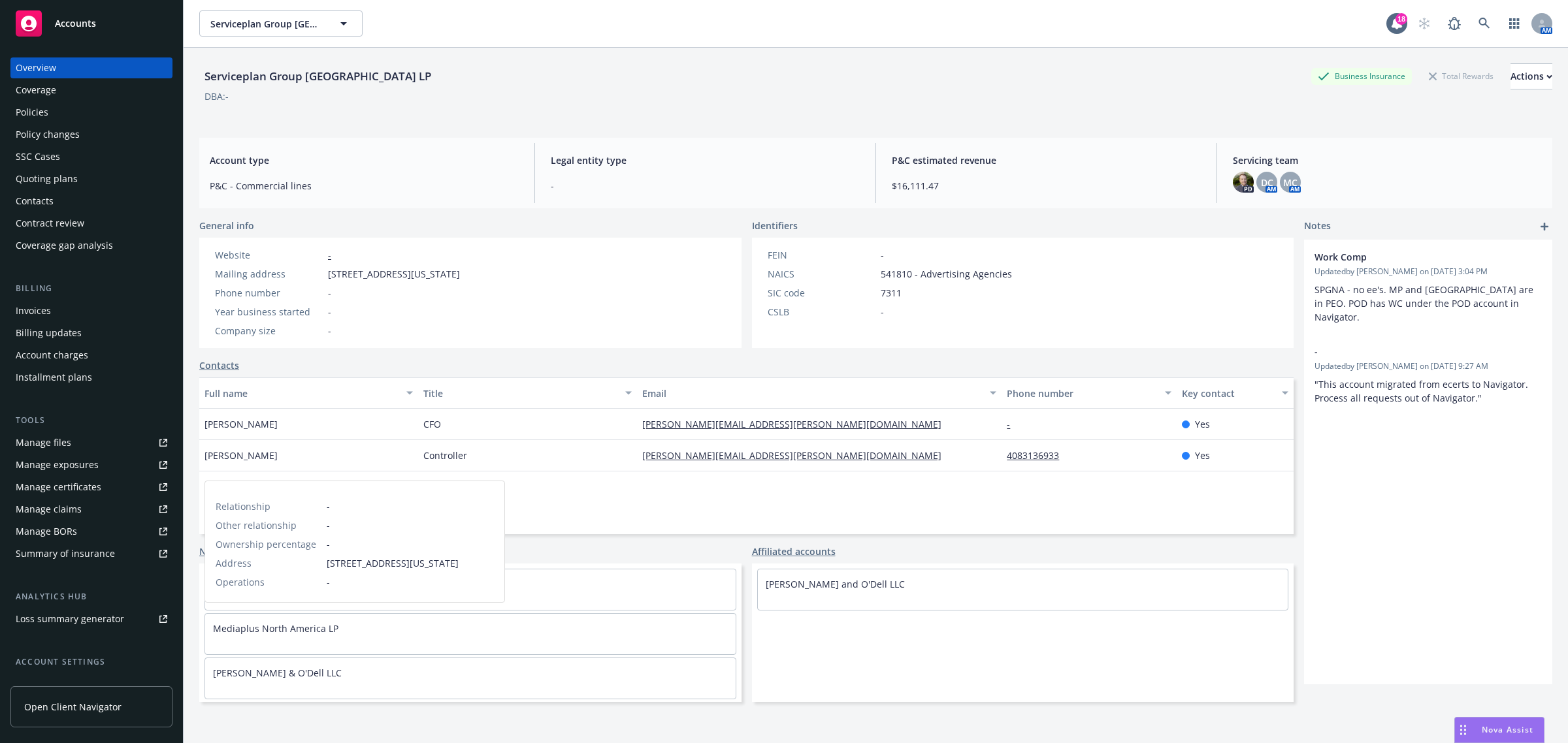
scroll to position [46, 0]
click at [834, 587] on link "[PERSON_NAME] and O'Dell LLC" at bounding box center [835, 585] width 139 height 13
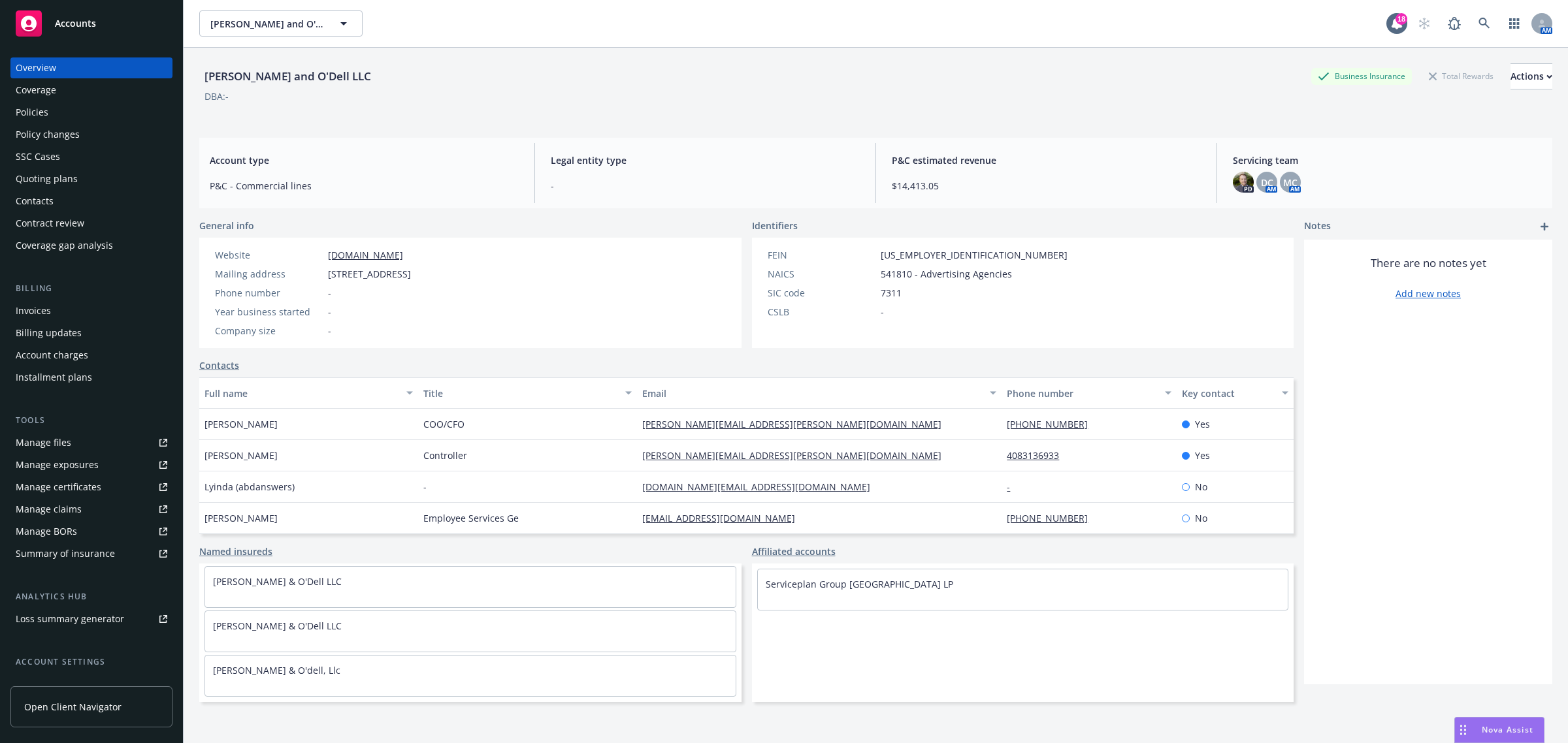
scroll to position [2, 0]
click at [88, 91] on div "Coverage" at bounding box center [91, 90] width 151 height 21
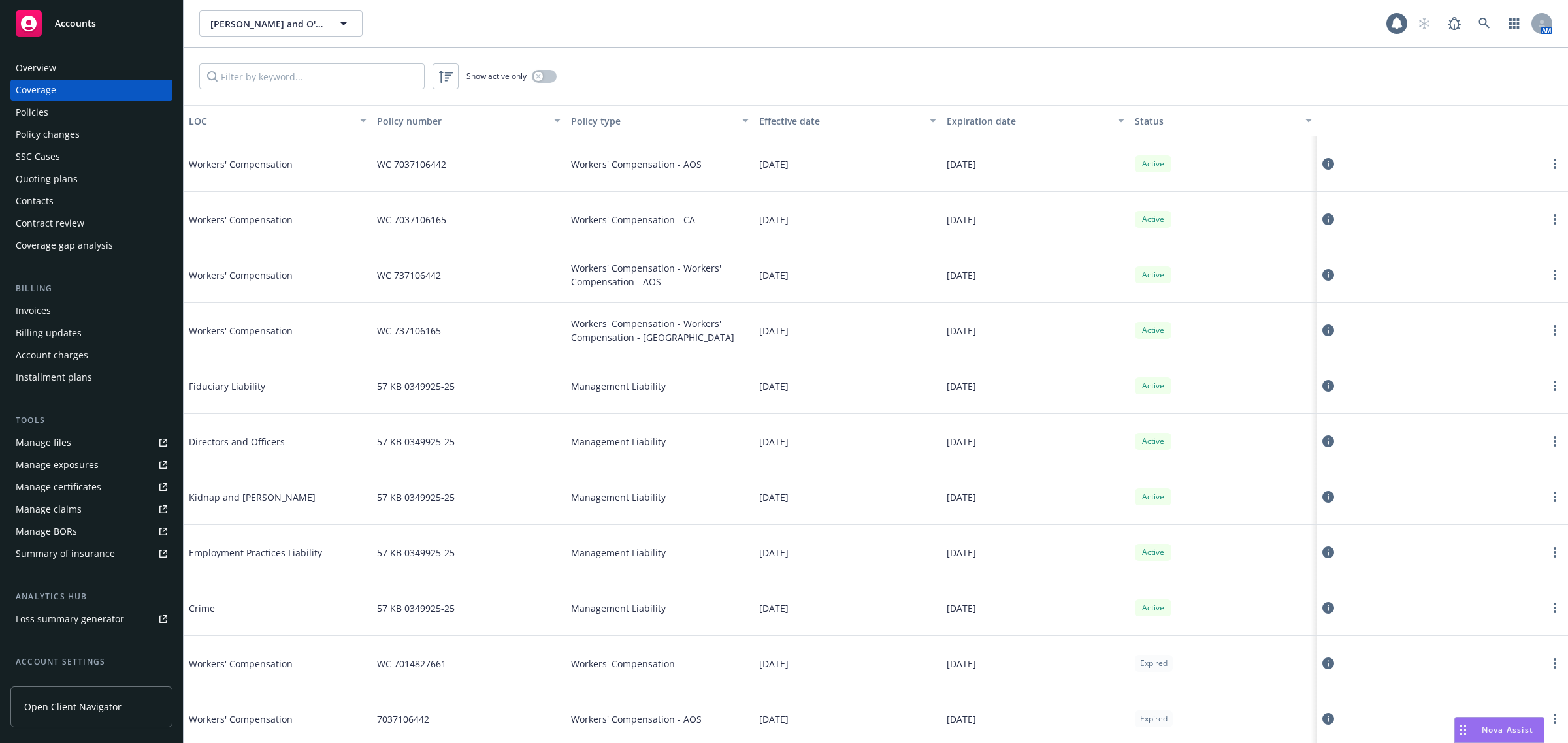
click at [86, 71] on div "Overview" at bounding box center [91, 68] width 151 height 21
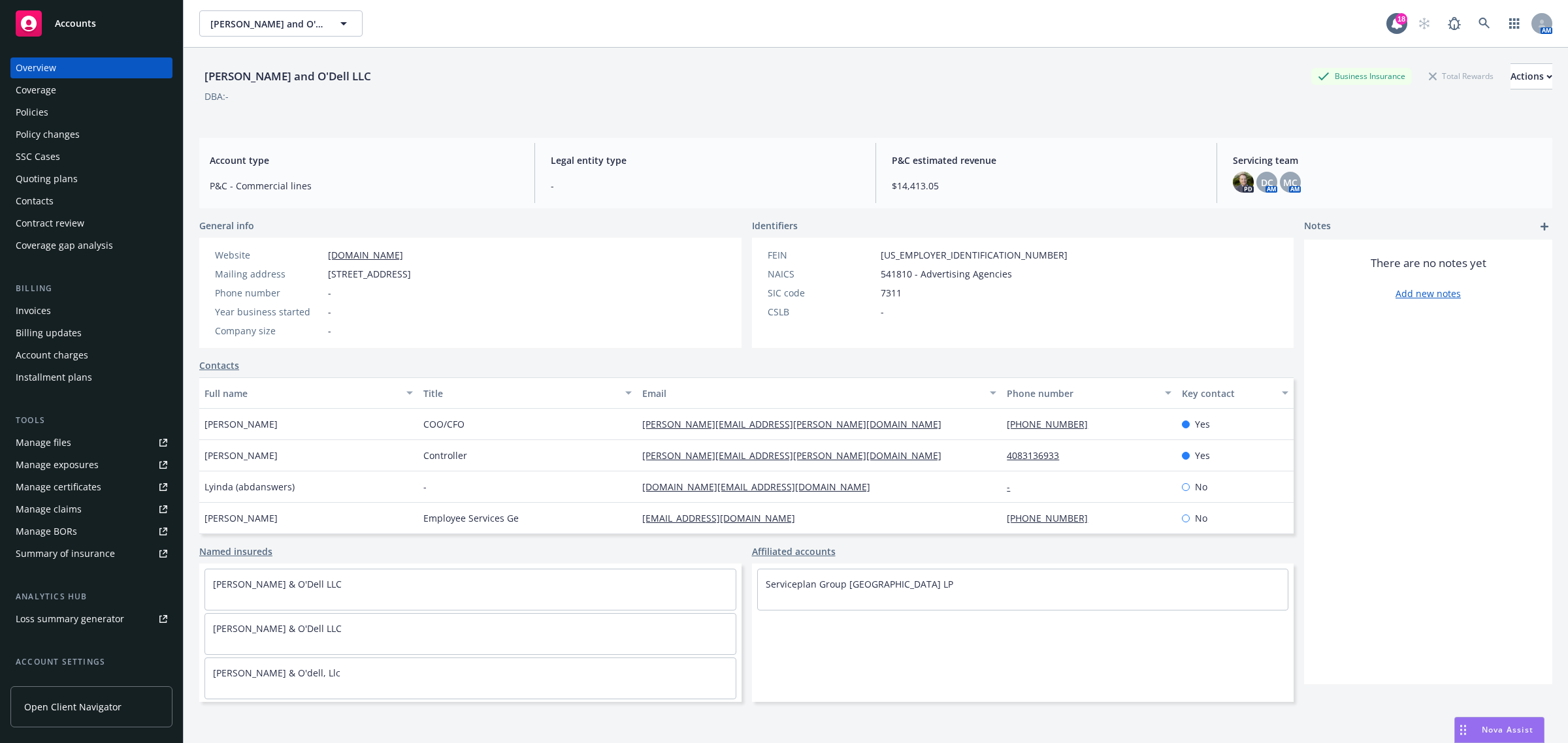
click at [53, 97] on div "Coverage" at bounding box center [36, 90] width 41 height 21
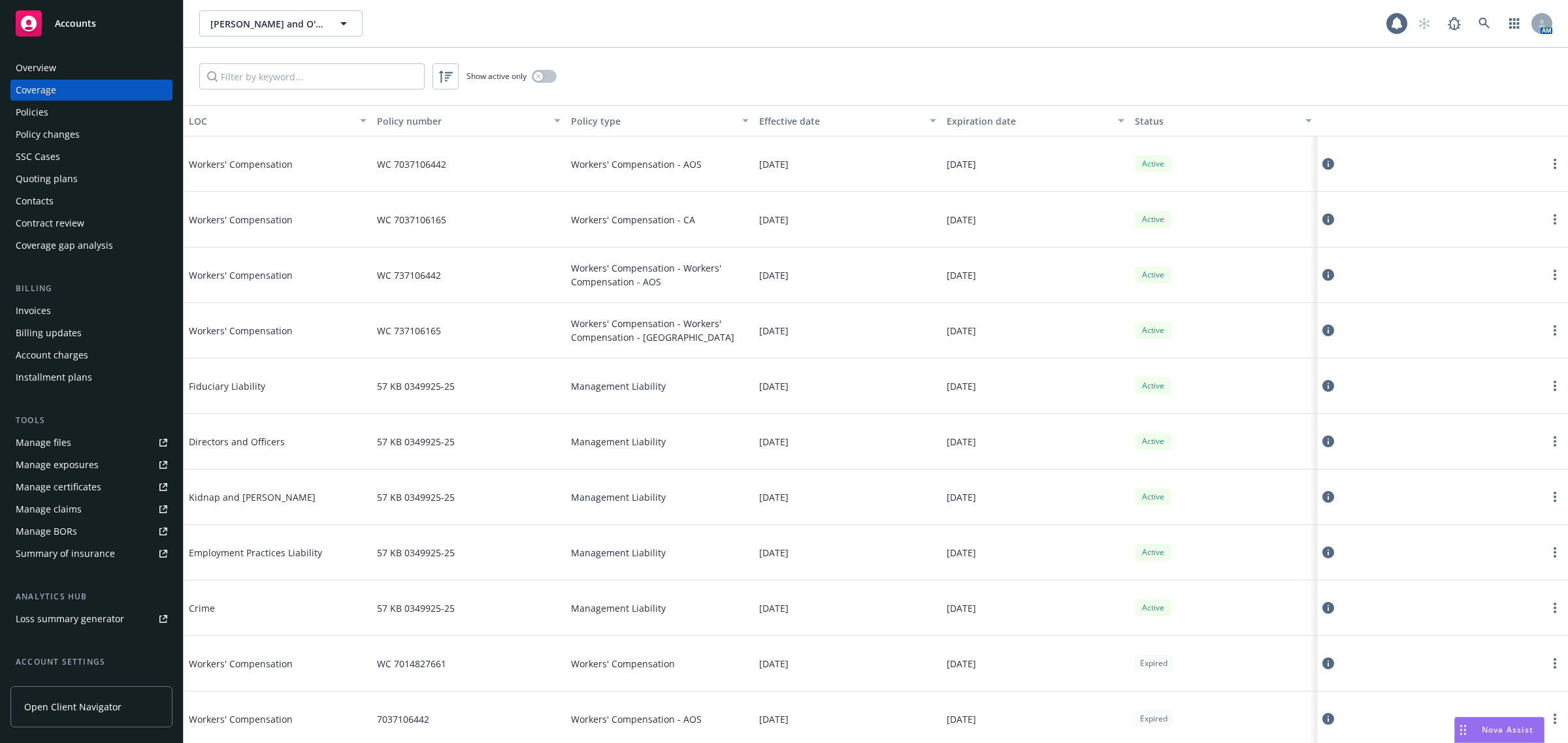
click at [560, 71] on div "Show active only" at bounding box center [876, 76] width 1384 height 57
click at [550, 75] on button "button" at bounding box center [543, 76] width 25 height 13
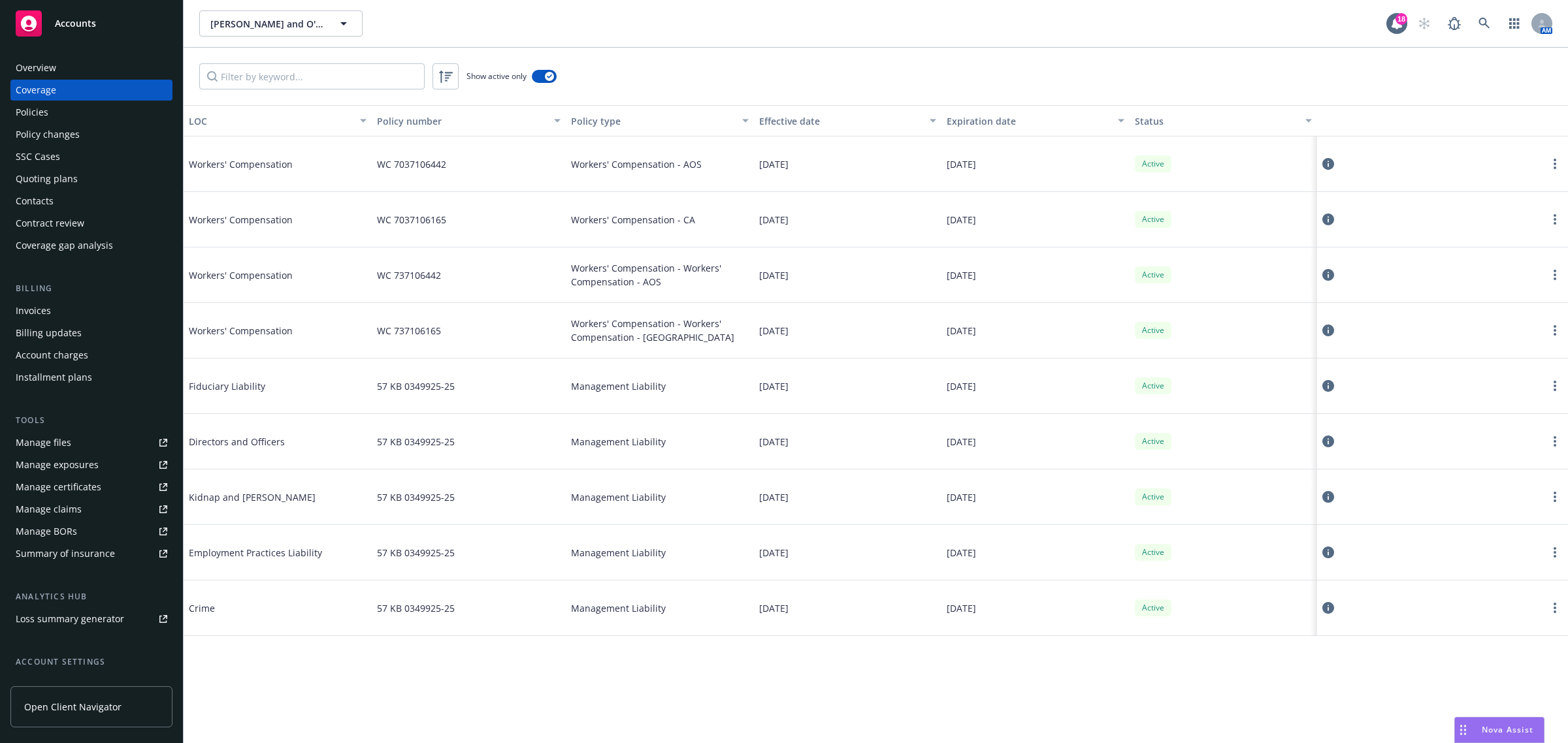
click at [407, 443] on span "57 KB 0349925-25" at bounding box center [416, 442] width 78 height 14
click at [417, 568] on div "57 KB 0349925-25" at bounding box center [468, 552] width 194 height 55
click at [413, 530] on div "57 KB 0349925-25" at bounding box center [468, 552] width 194 height 55
click at [410, 507] on div "57 KB 0349925-25" at bounding box center [468, 497] width 194 height 55
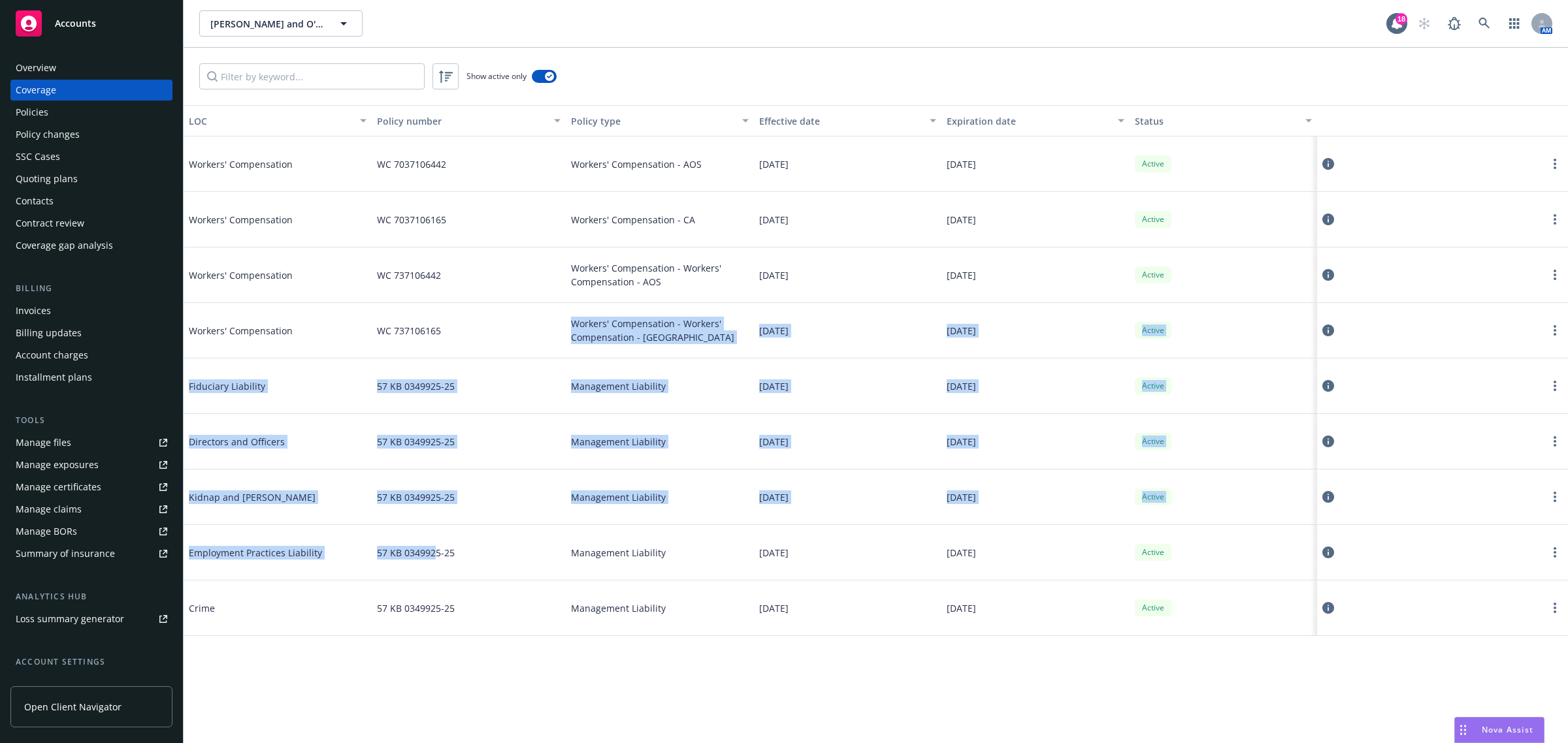
drag, startPoint x: 440, startPoint y: 323, endPoint x: 433, endPoint y: 552, distance: 229.1
click at [433, 552] on div "Workers' Compensation WC 7037106442 Workers' Compensation - AOS [DATE] [DATE] A…" at bounding box center [876, 372] width 1384 height 470
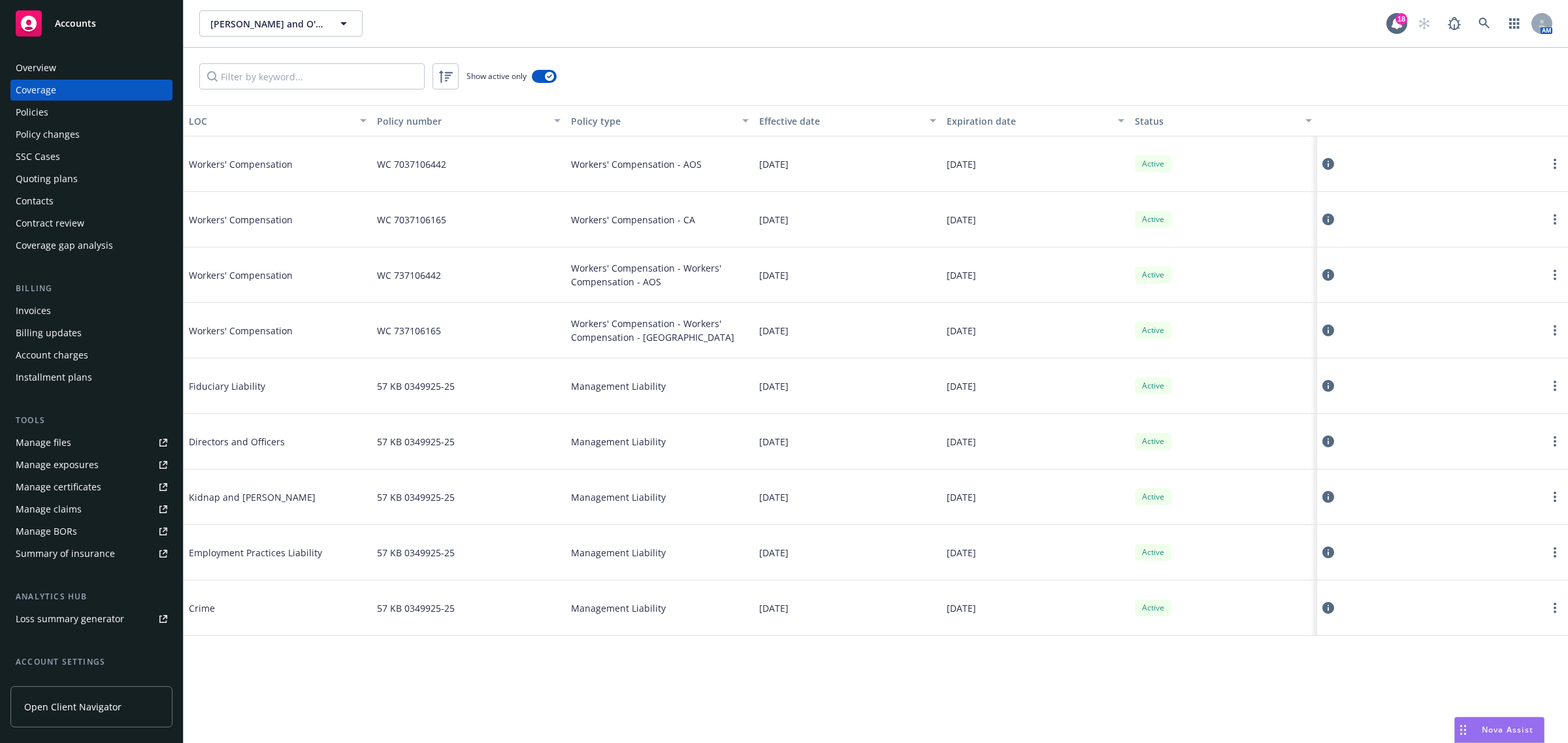
click at [436, 620] on div "57 KB 0349925-25" at bounding box center [468, 608] width 194 height 55
click at [438, 629] on div "57 KB 0349925-25" at bounding box center [468, 608] width 194 height 55
click at [487, 479] on div "57 KB 0349925-25" at bounding box center [468, 497] width 194 height 55
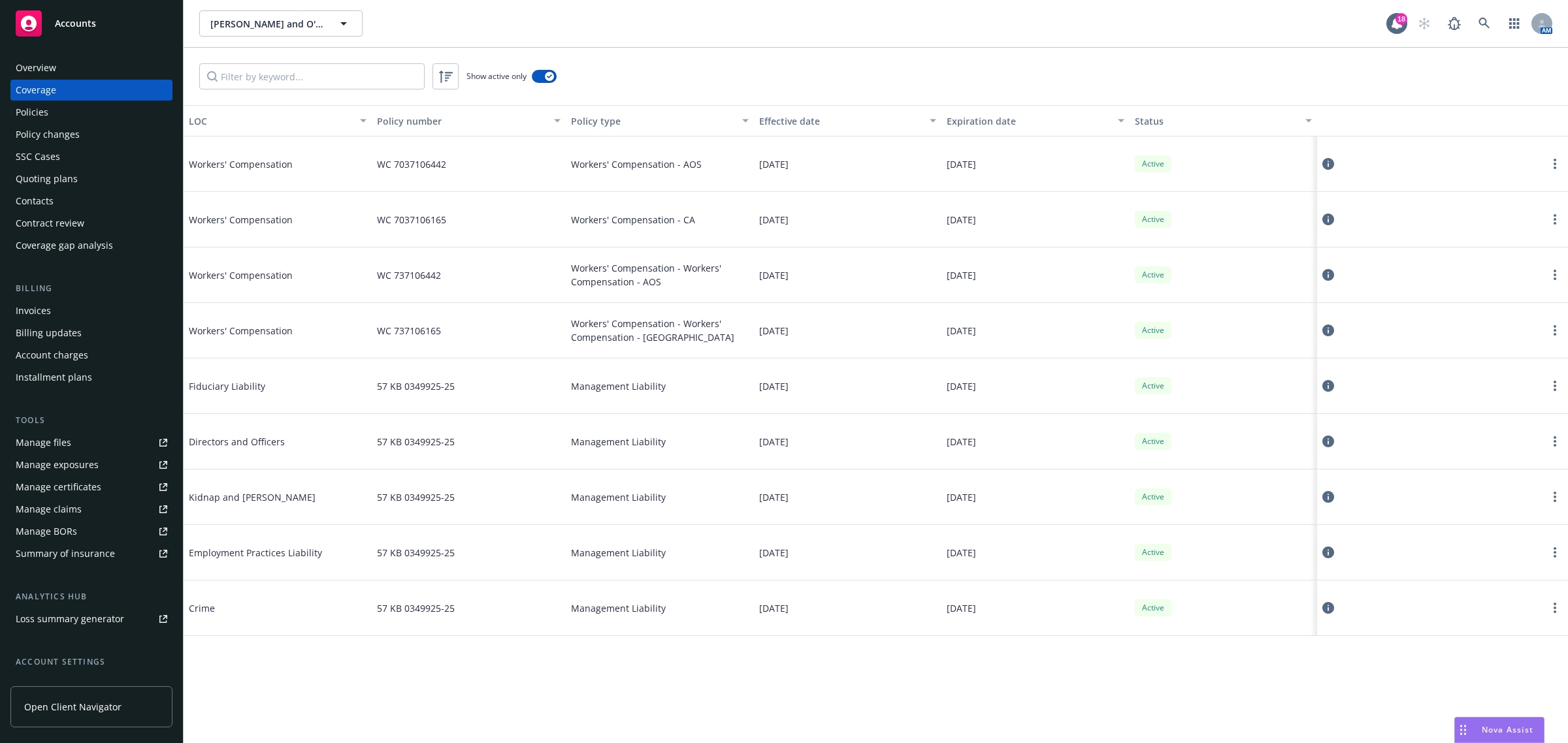
click at [489, 366] on div "57 KB 0349925-25" at bounding box center [468, 386] width 194 height 55
drag, startPoint x: 452, startPoint y: 264, endPoint x: 449, endPoint y: 382, distance: 118.0
click at [450, 330] on div "Workers' Compensation WC 7037106442 Workers' Compensation - AOS [DATE] [DATE] A…" at bounding box center [876, 372] width 1384 height 470
drag, startPoint x: 449, startPoint y: 382, endPoint x: 448, endPoint y: 487, distance: 105.0
click at [449, 383] on span "57 KB 0349925-25" at bounding box center [416, 386] width 78 height 14
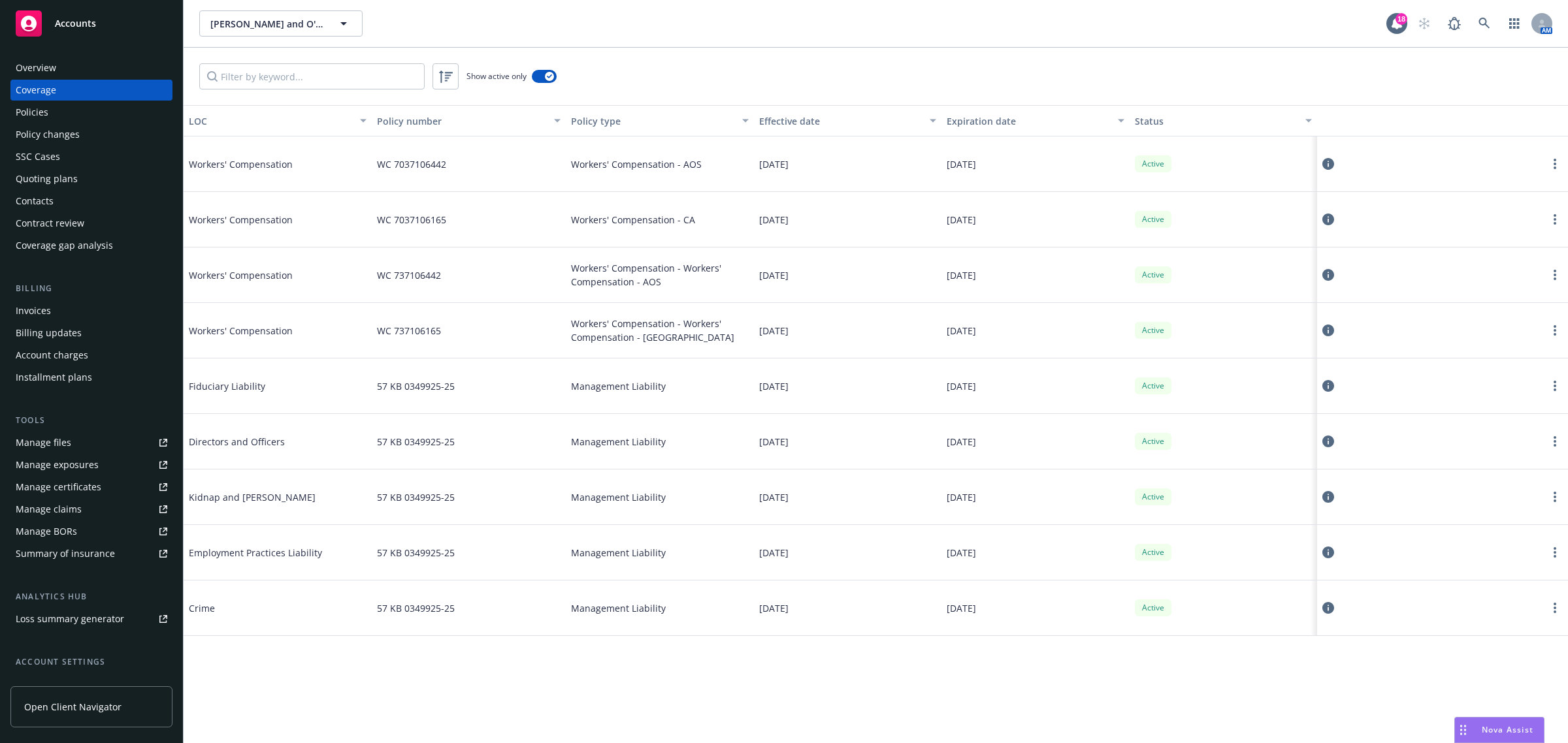
click at [448, 503] on span "57 KB 0349925-25" at bounding box center [416, 498] width 78 height 14
click at [87, 69] on div "Overview" at bounding box center [91, 68] width 151 height 21
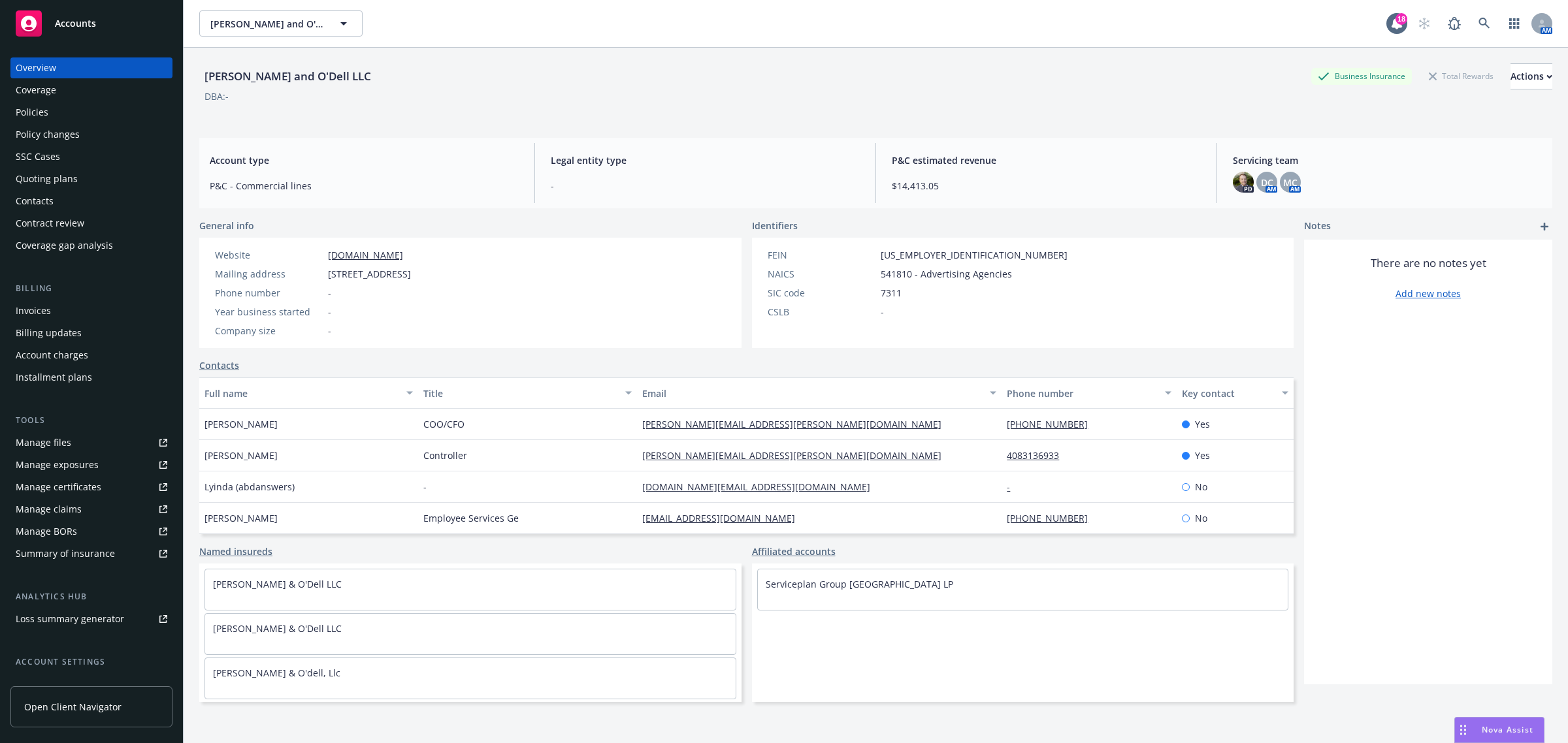
click at [101, 86] on div "Coverage" at bounding box center [91, 90] width 151 height 21
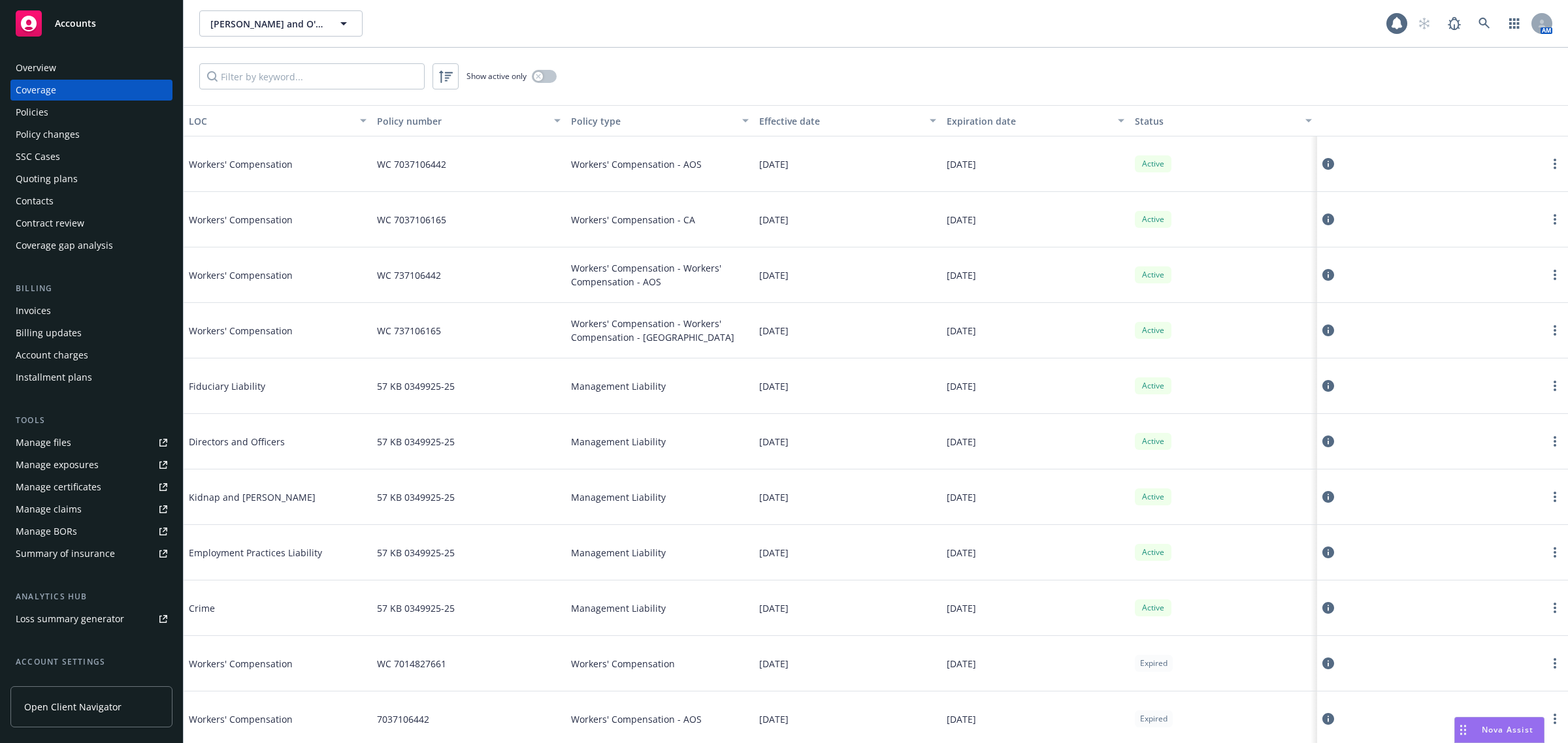
click at [627, 298] on div "Workers' Compensation - Workers' Compensation - AOS" at bounding box center [660, 275] width 188 height 55
click at [624, 298] on div "Workers' Compensation - Workers' Compensation - AOS" at bounding box center [660, 275] width 188 height 55
click at [67, 66] on div "Overview" at bounding box center [91, 68] width 151 height 21
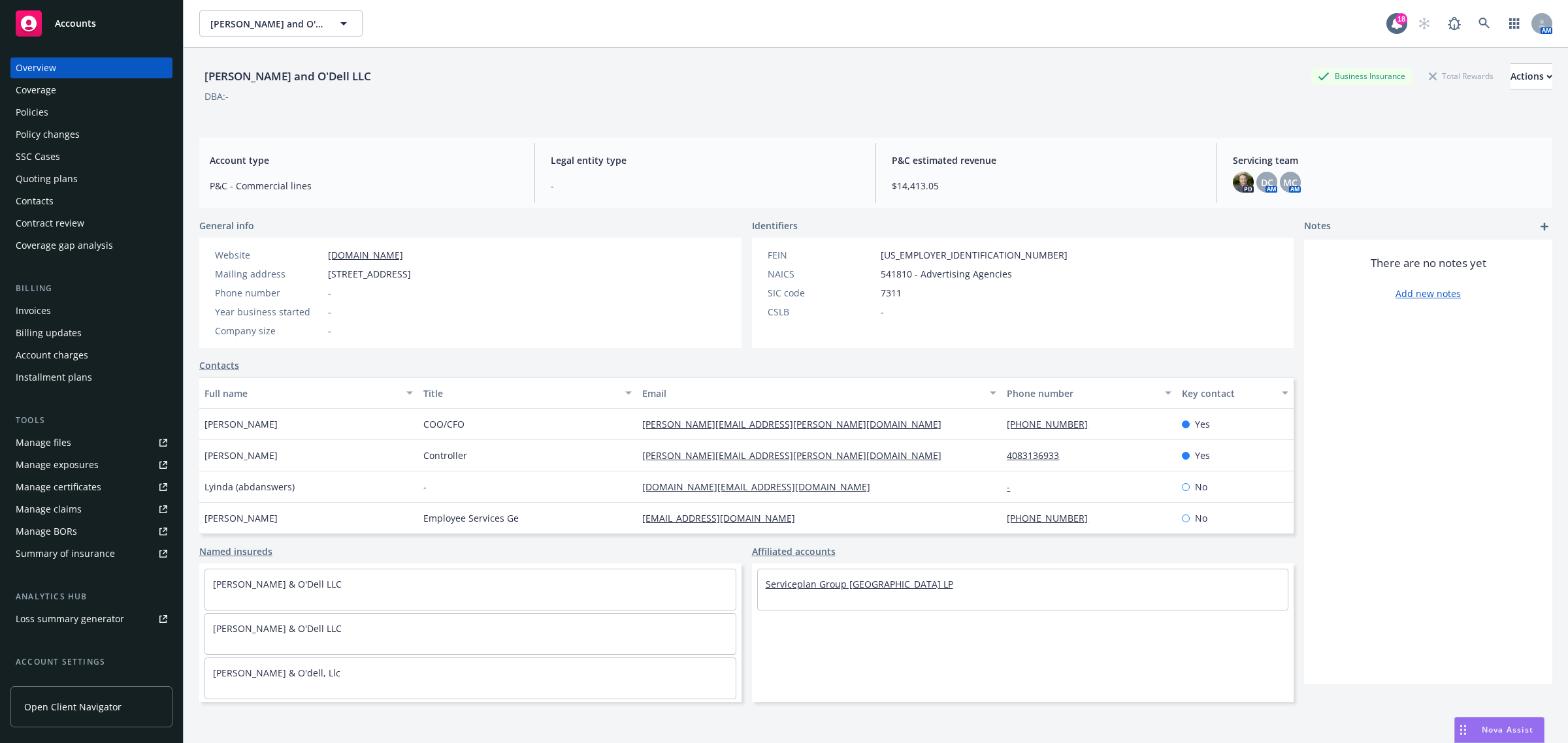
click at [844, 582] on link "Serviceplan Group [GEOGRAPHIC_DATA] LP" at bounding box center [859, 585] width 187 height 13
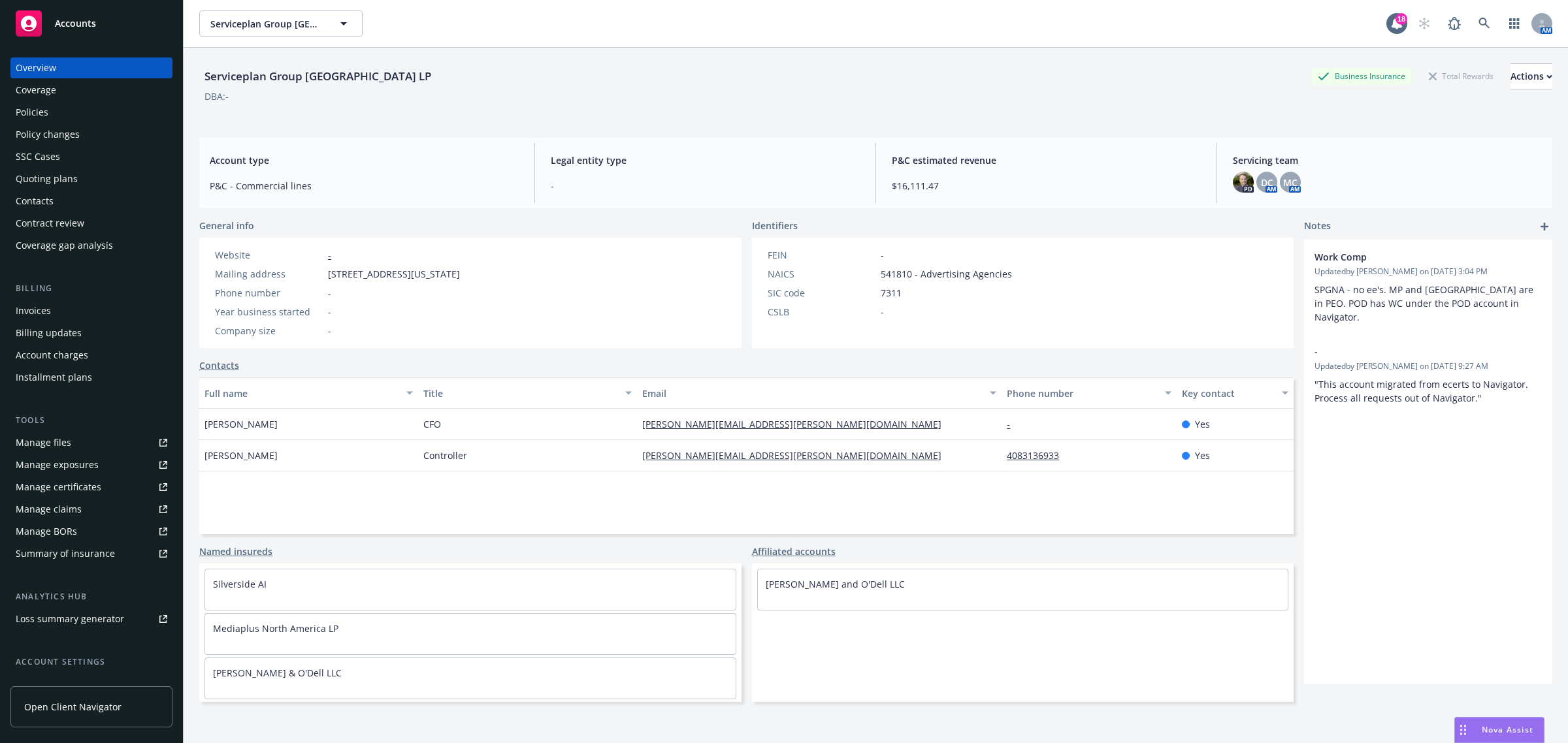
click at [76, 488] on div "Manage certificates" at bounding box center [58, 487] width 86 height 21
click at [76, 482] on div "Manage certificates" at bounding box center [58, 487] width 86 height 21
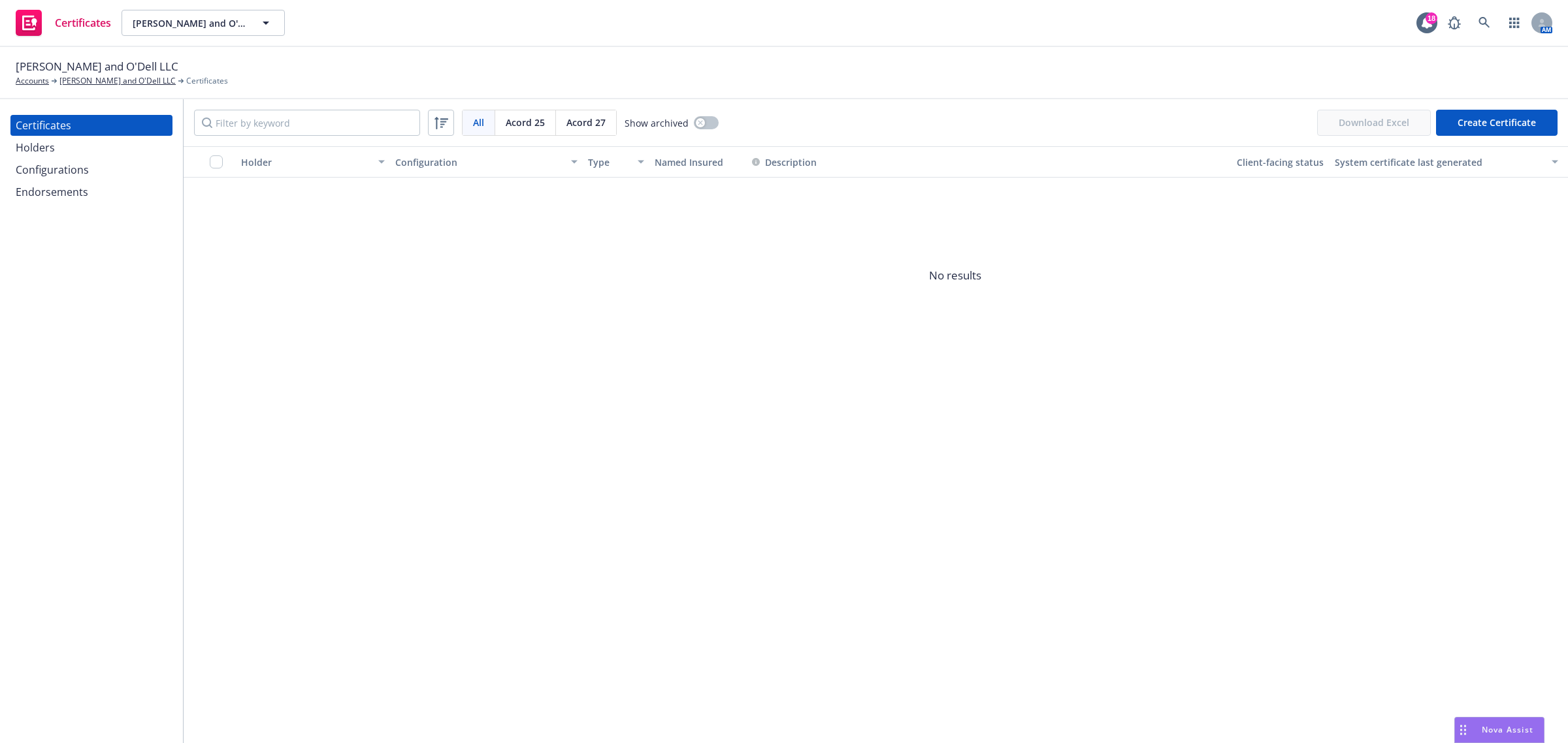
click at [344, 211] on span "No results" at bounding box center [955, 275] width 1543 height 196
